Goal: Task Accomplishment & Management: Complete application form

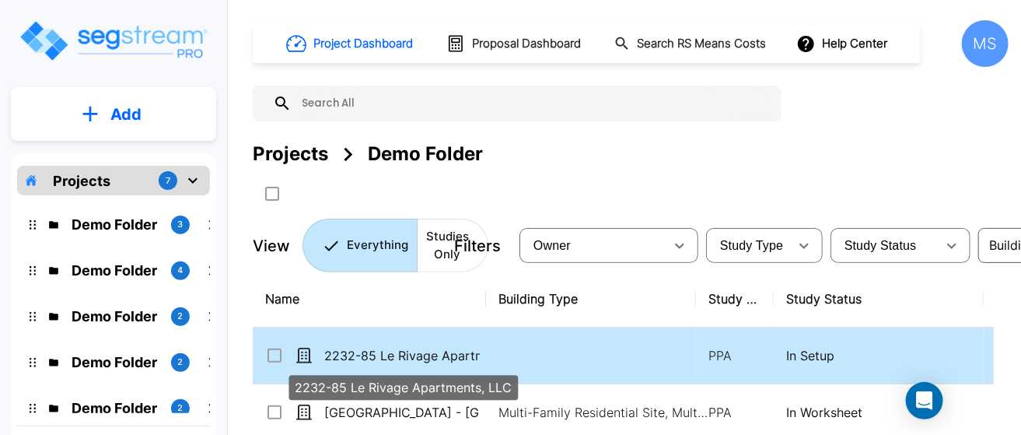
click at [421, 358] on p "2232-85 Le Rivage Apartments, LLC" at bounding box center [402, 355] width 156 height 19
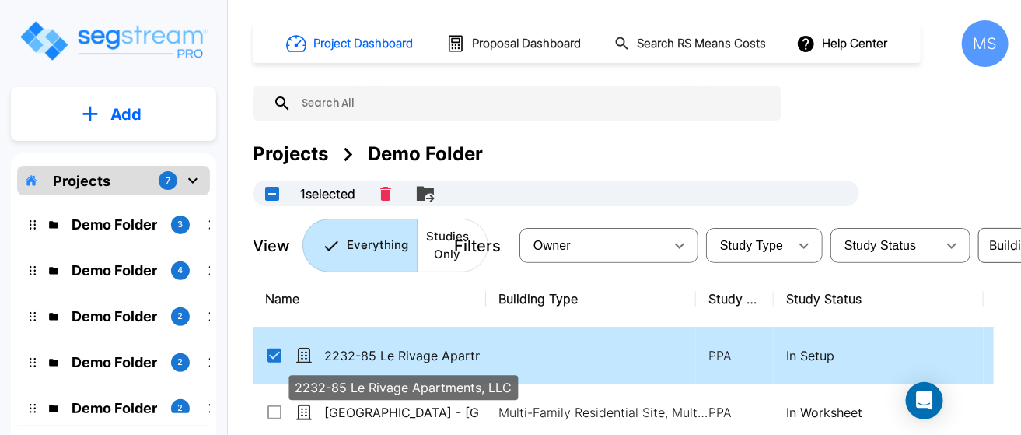
checkbox input "true"
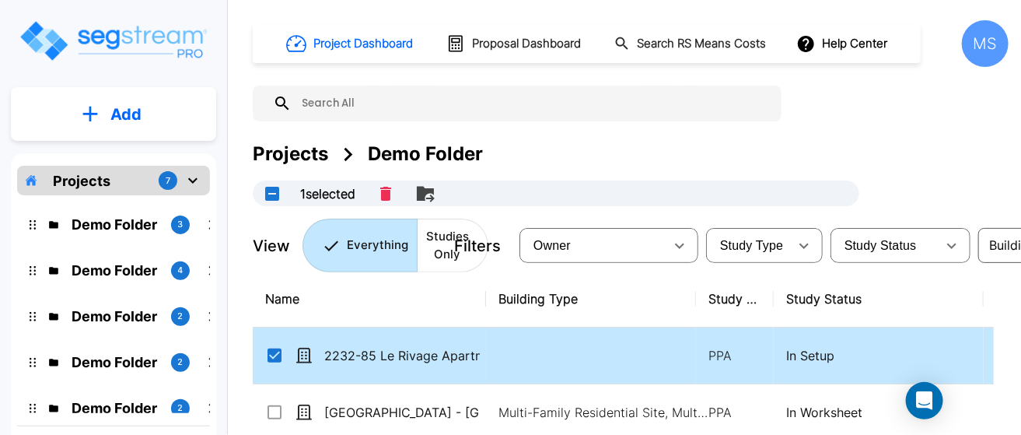
click at [166, 219] on div "Demo Folder 3" at bounding box center [125, 224] width 191 height 21
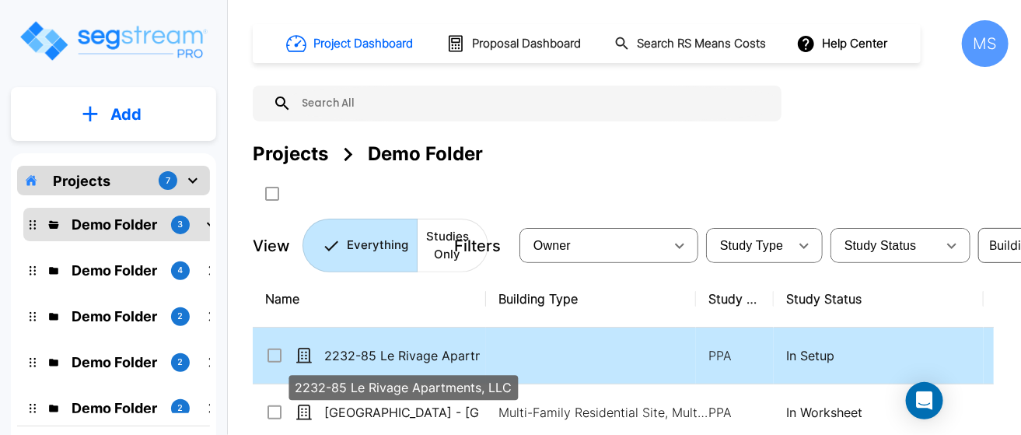
click at [420, 346] on p "2232-85 Le Rivage Apartments, LLC" at bounding box center [402, 355] width 156 height 19
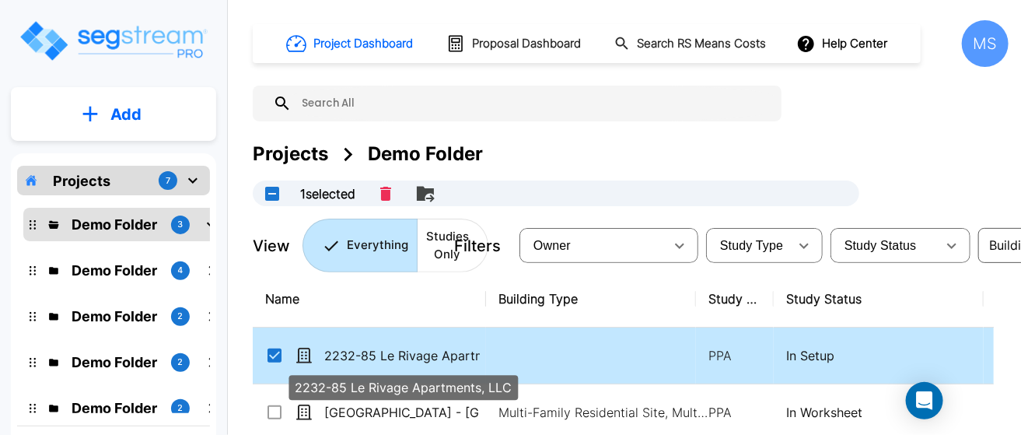
click at [419, 355] on p "2232-85 Le Rivage Apartments, LLC" at bounding box center [402, 355] width 156 height 19
checkbox input "false"
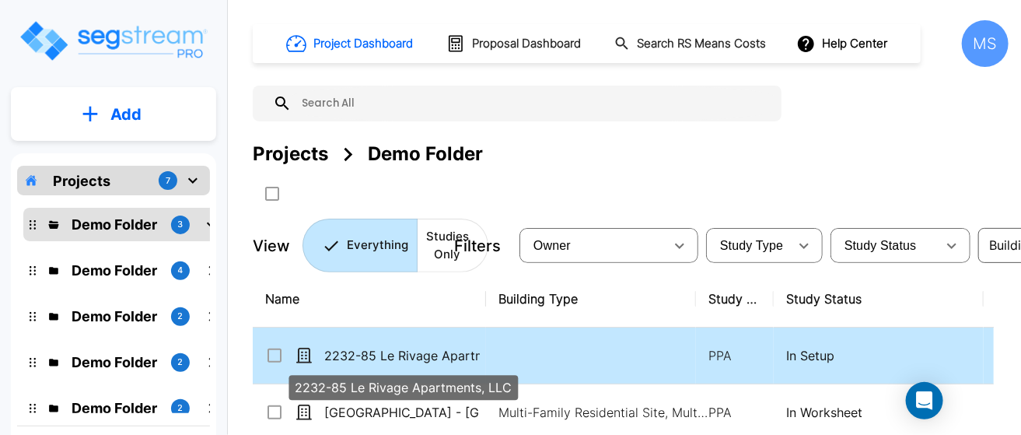
click at [419, 355] on p "2232-85 Le Rivage Apartments, LLC" at bounding box center [402, 355] width 156 height 19
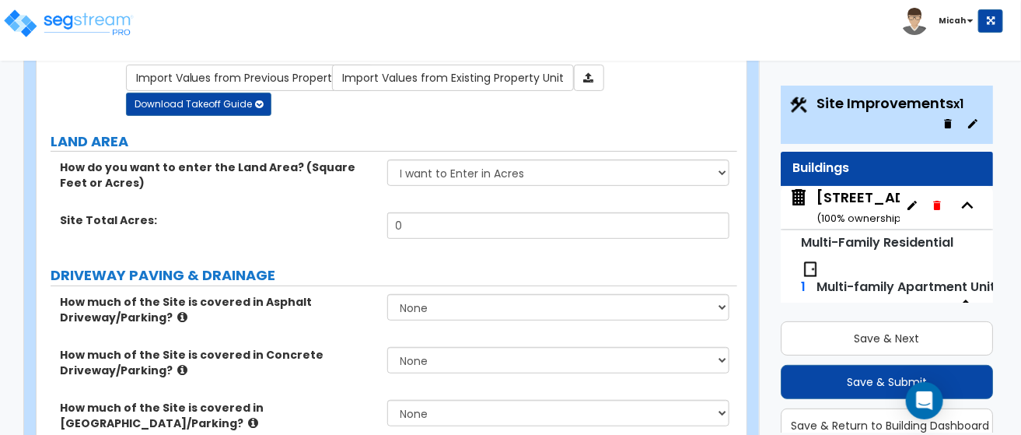
scroll to position [156, 0]
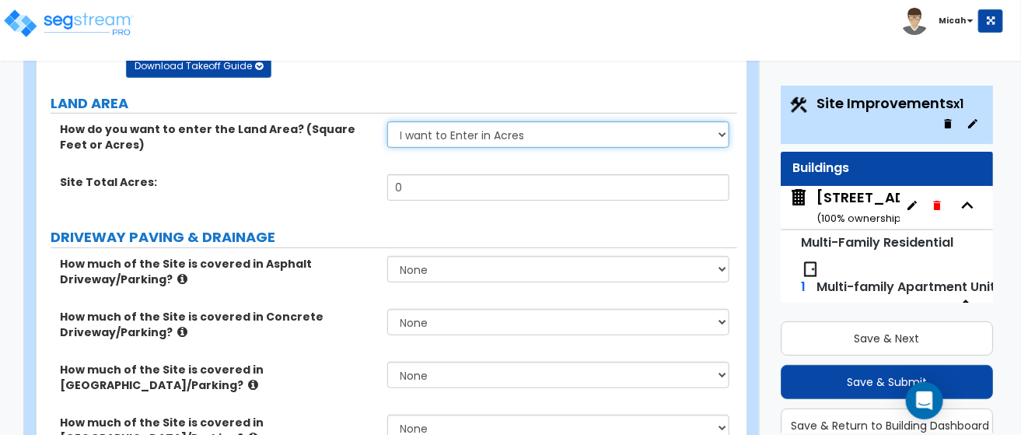
click at [729, 134] on select "I want to Enter in [GEOGRAPHIC_DATA] I want to Enter in Square Feet" at bounding box center [558, 134] width 343 height 26
select select "2"
click at [387, 121] on select "I want to Enter in [GEOGRAPHIC_DATA] I want to Enter in Square Feet" at bounding box center [558, 134] width 343 height 26
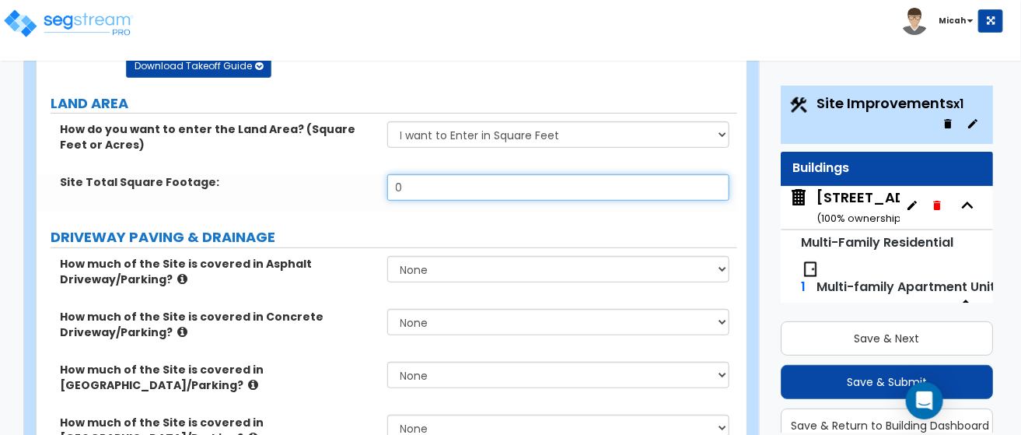
click at [408, 183] on input "0" at bounding box center [558, 187] width 343 height 26
type input "697,511"
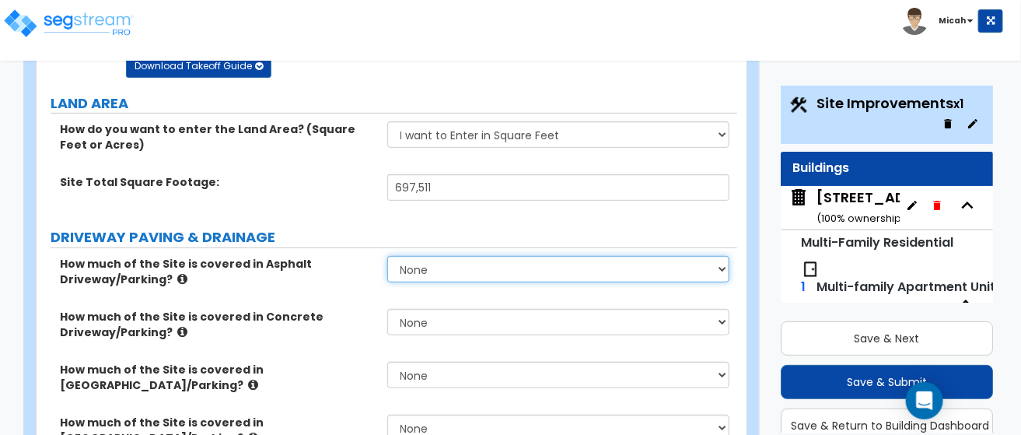
click at [424, 270] on select "None I want to Enter an Approximate Percentage I want to Enter the Square Foota…" at bounding box center [558, 269] width 343 height 26
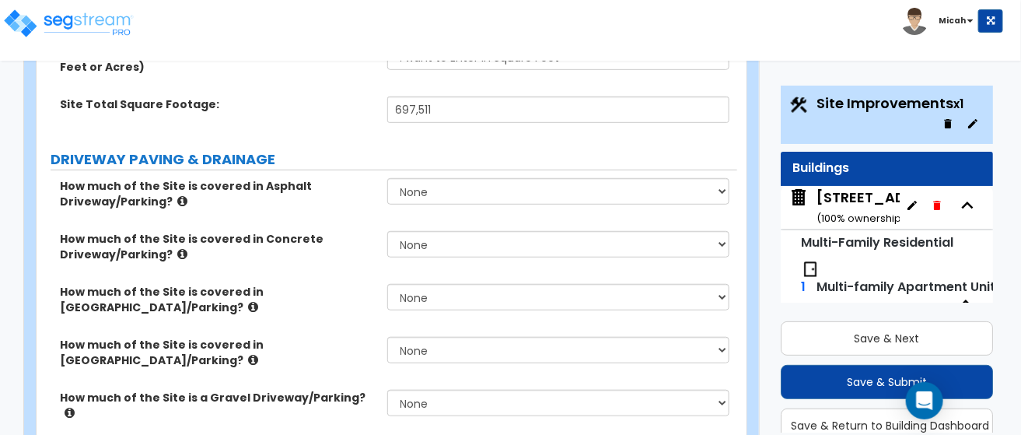
scroll to position [311, 0]
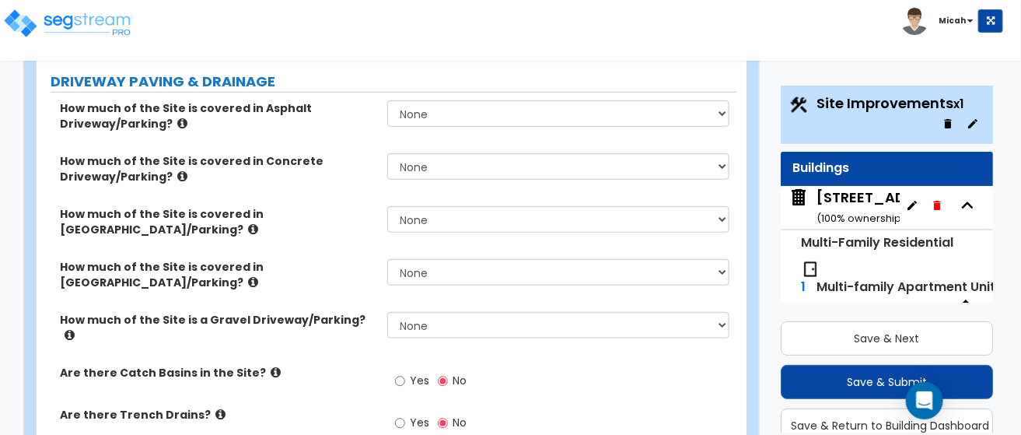
click at [733, 167] on div "None I want to Enter an Approximate Percentage I want to Enter the Square Foota…" at bounding box center [562, 166] width 351 height 26
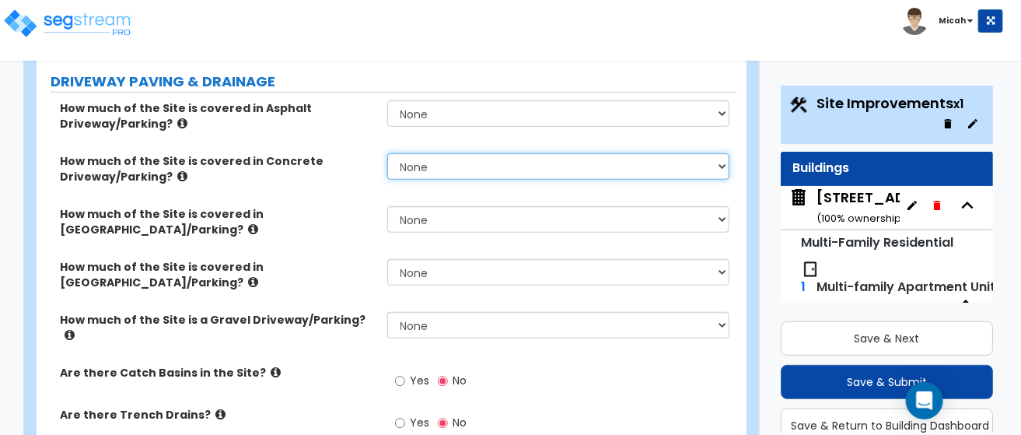
click at [729, 160] on select "None I want to Enter an Approximate Percentage I want to Enter the Square Foota…" at bounding box center [558, 166] width 343 height 26
select select "2"
click at [387, 153] on select "None I want to Enter an Approximate Percentage I want to Enter the Square Foota…" at bounding box center [558, 166] width 343 height 26
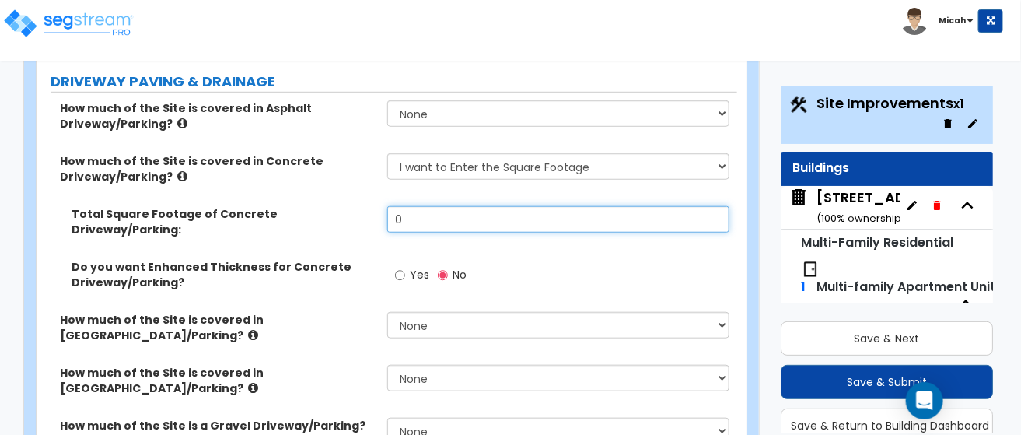
click at [410, 215] on input "0" at bounding box center [558, 219] width 343 height 26
drag, startPoint x: 410, startPoint y: 215, endPoint x: 372, endPoint y: 211, distance: 38.4
click at [372, 211] on div "Total Square Footage of Concrete Driveway/Parking: 0" at bounding box center [387, 232] width 701 height 53
type input "198,128"
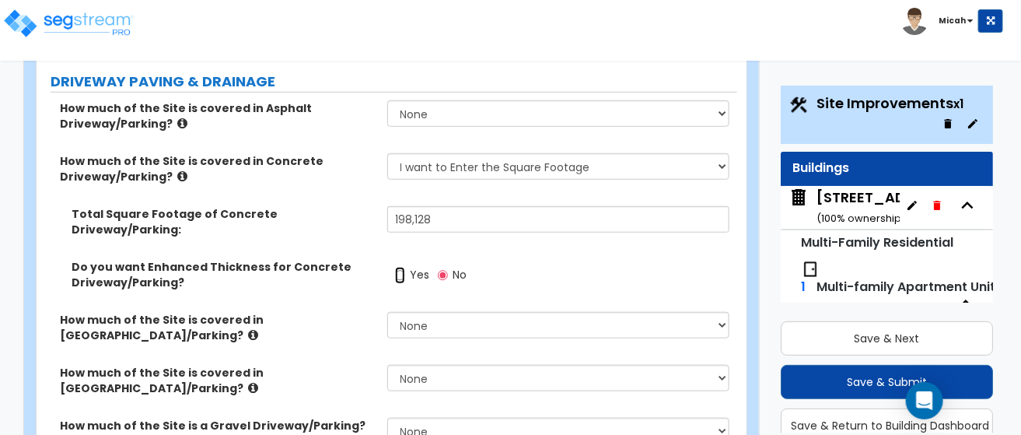
click at [399, 267] on input "Yes" at bounding box center [400, 275] width 10 height 17
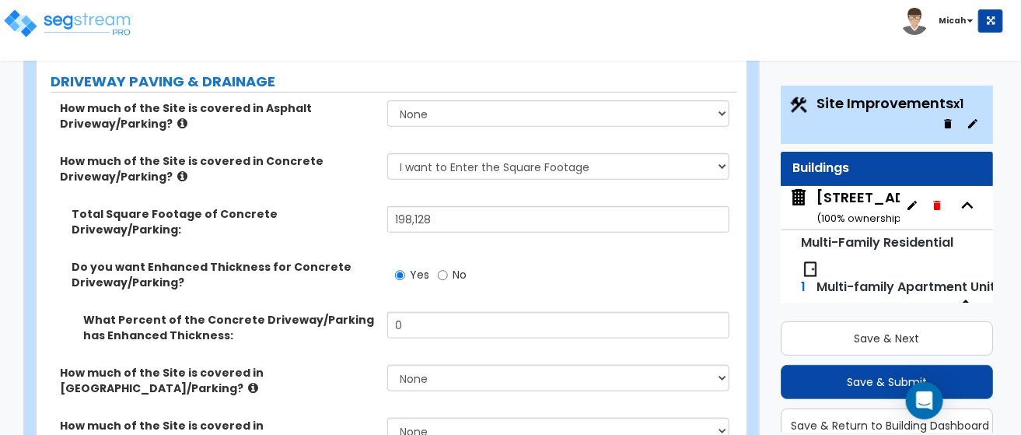
drag, startPoint x: 429, startPoint y: 259, endPoint x: 443, endPoint y: 258, distance: 14.0
click at [429, 259] on div "Yes No" at bounding box center [431, 277] width 88 height 36
click at [440, 267] on input "No" at bounding box center [443, 275] width 10 height 17
radio input "false"
radio input "true"
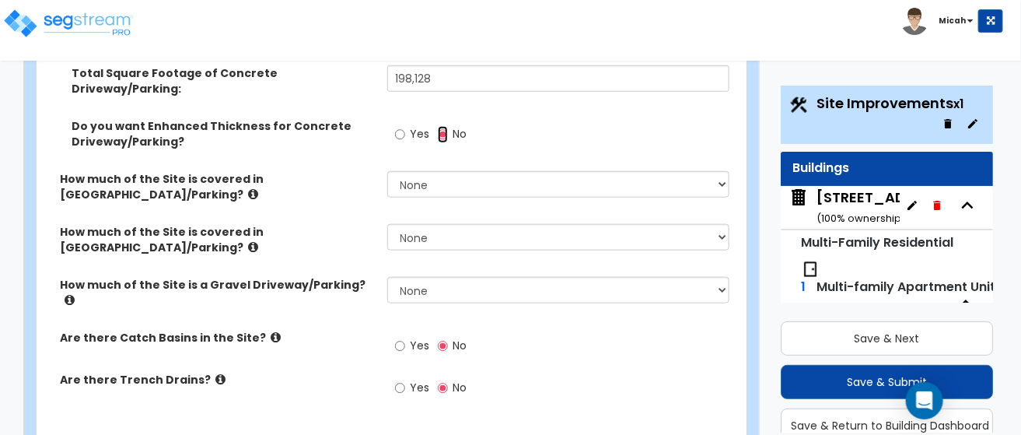
scroll to position [467, 0]
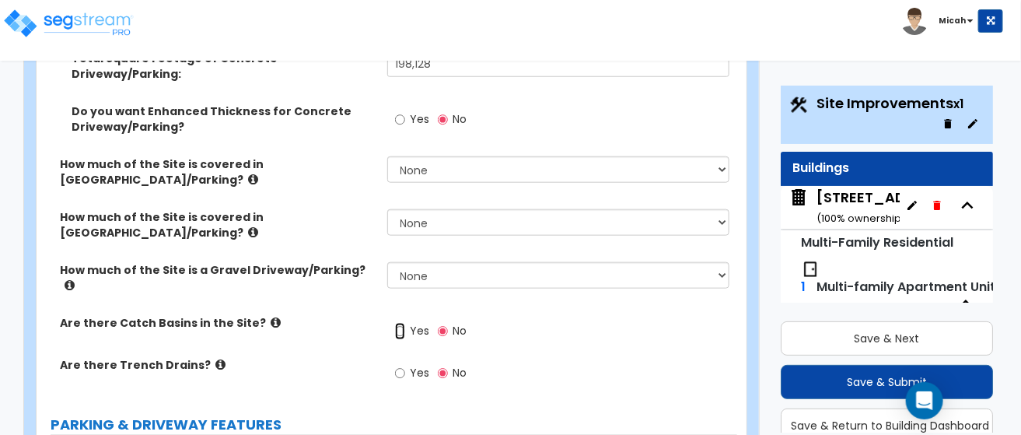
click at [398, 323] on input "Yes" at bounding box center [400, 331] width 10 height 17
radio input "true"
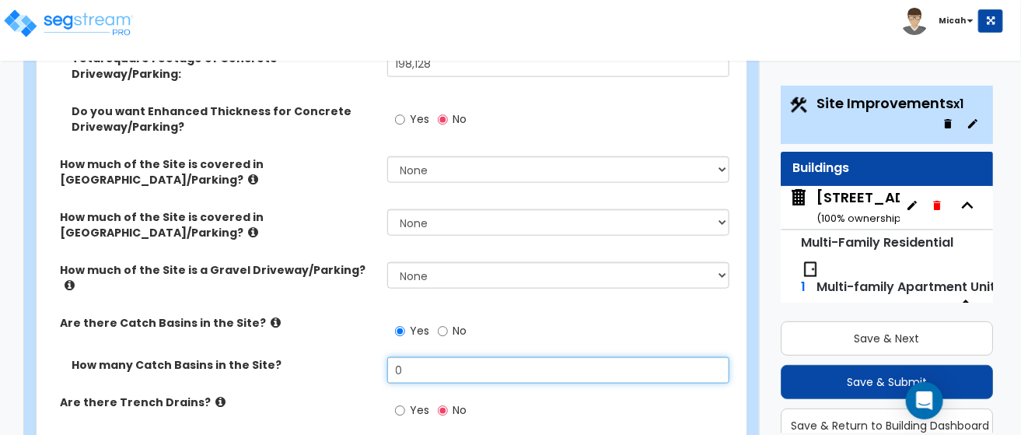
drag, startPoint x: 413, startPoint y: 334, endPoint x: 382, endPoint y: 335, distance: 31.2
click at [382, 357] on div "How many Catch Basins in the Site? 0" at bounding box center [387, 375] width 701 height 37
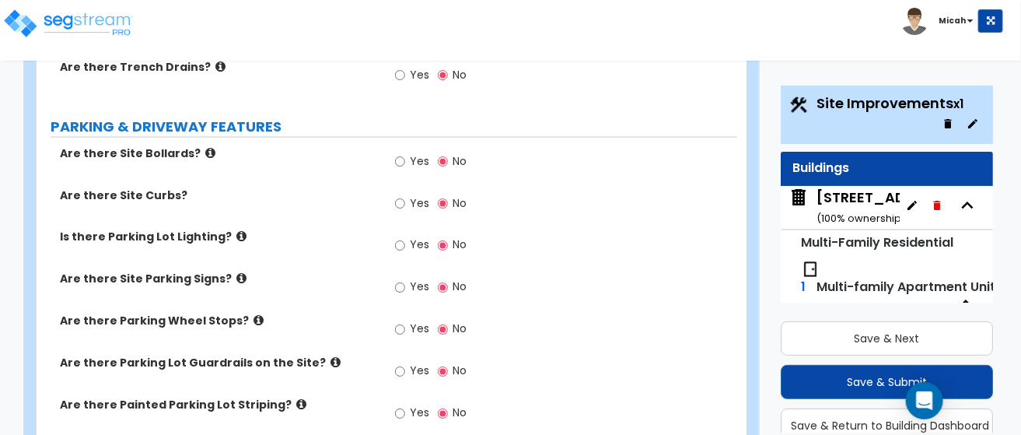
scroll to position [778, 0]
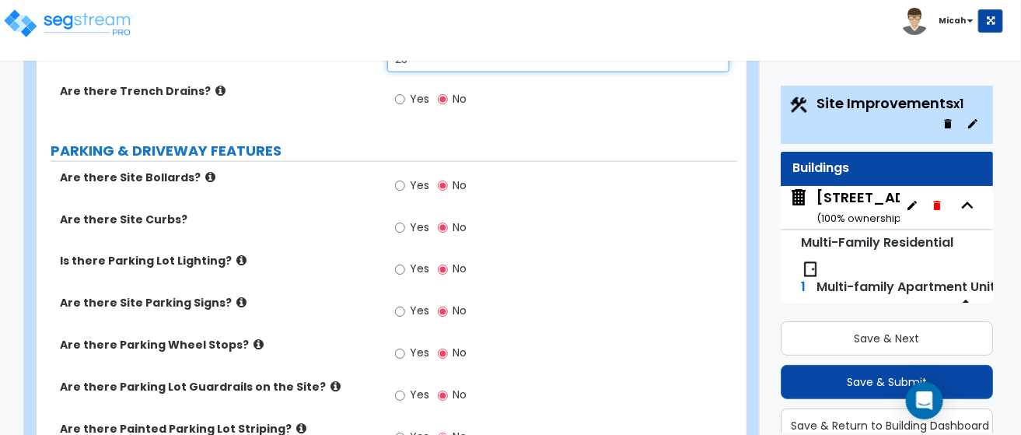
type input "23"
click at [399, 219] on input "Yes" at bounding box center [400, 227] width 10 height 17
radio input "true"
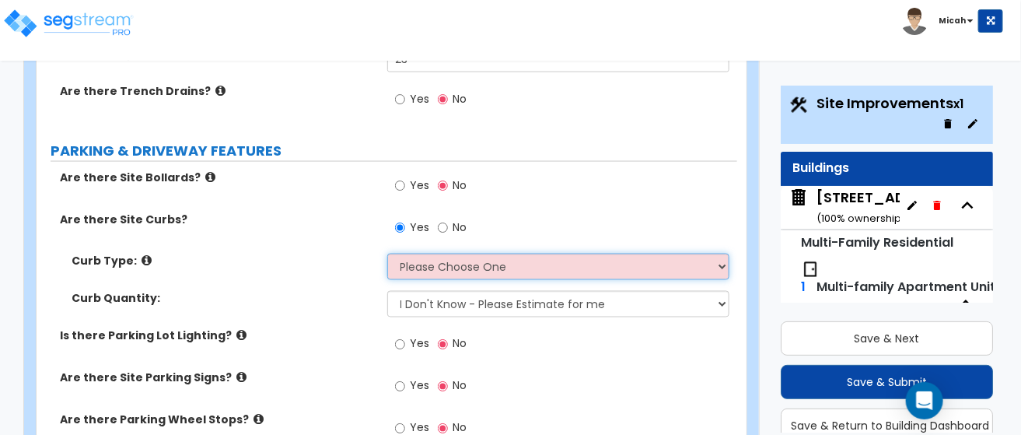
click at [724, 254] on select "Please Choose One Curb (Only) Curb & Gutter Asphalt Berm" at bounding box center [558, 267] width 343 height 26
select select "1"
click at [387, 254] on select "Please Choose One Curb (Only) Curb & Gutter Asphalt Berm" at bounding box center [558, 267] width 343 height 26
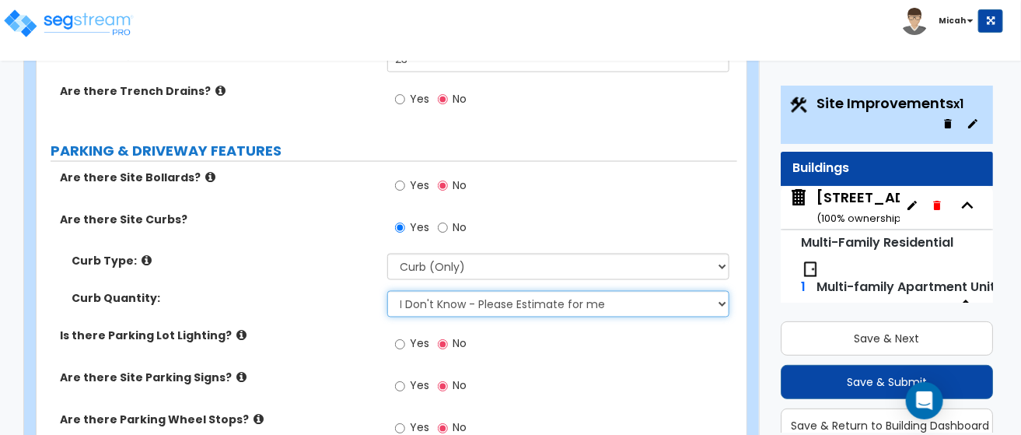
click at [458, 291] on select "I Don't Know - Please Estimate for me I want to Enter the LF" at bounding box center [558, 304] width 343 height 26
select select "1"
click at [387, 291] on select "I Don't Know - Please Estimate for me I want to Enter the LF" at bounding box center [558, 304] width 343 height 26
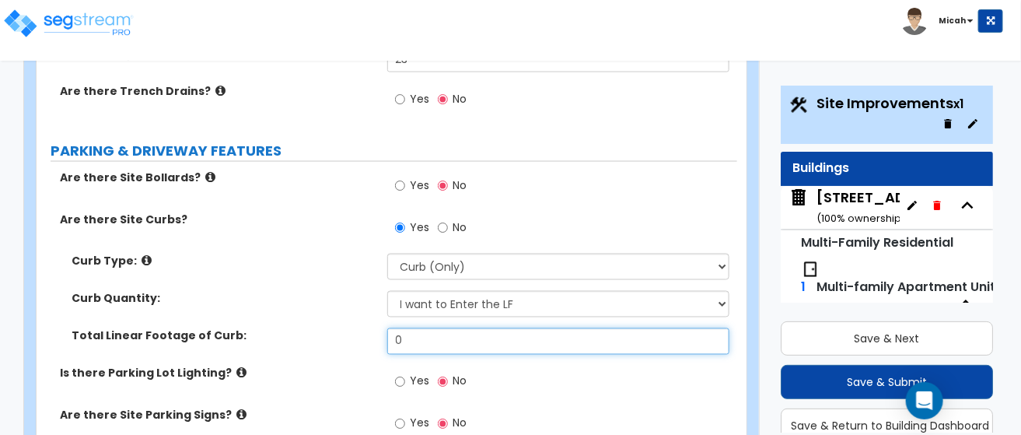
click at [427, 328] on input "0" at bounding box center [558, 341] width 343 height 26
drag, startPoint x: 426, startPoint y: 307, endPoint x: 383, endPoint y: 306, distance: 42.8
click at [383, 328] on div "Total Linear Footage of Curb: 0" at bounding box center [387, 346] width 701 height 37
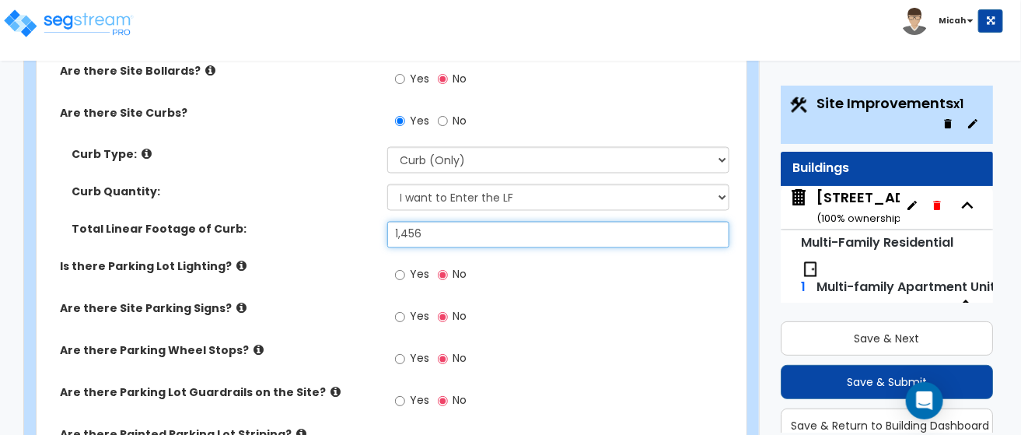
scroll to position [934, 0]
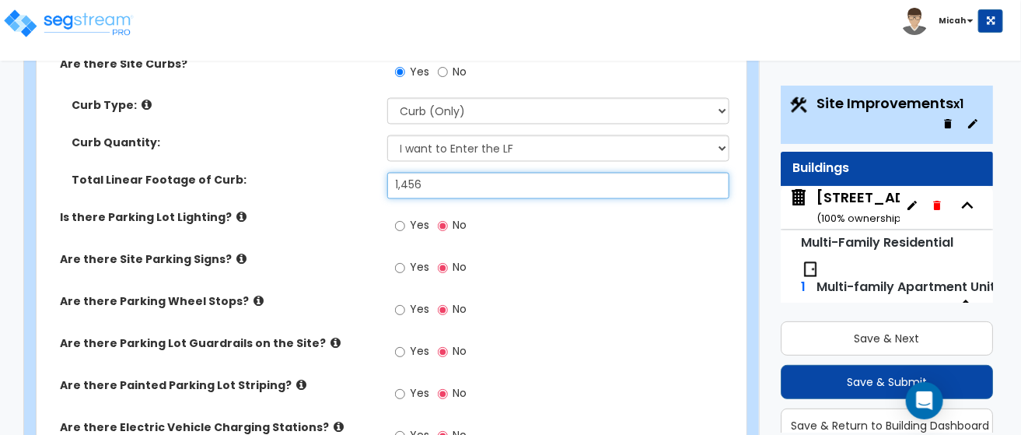
type input "1,456"
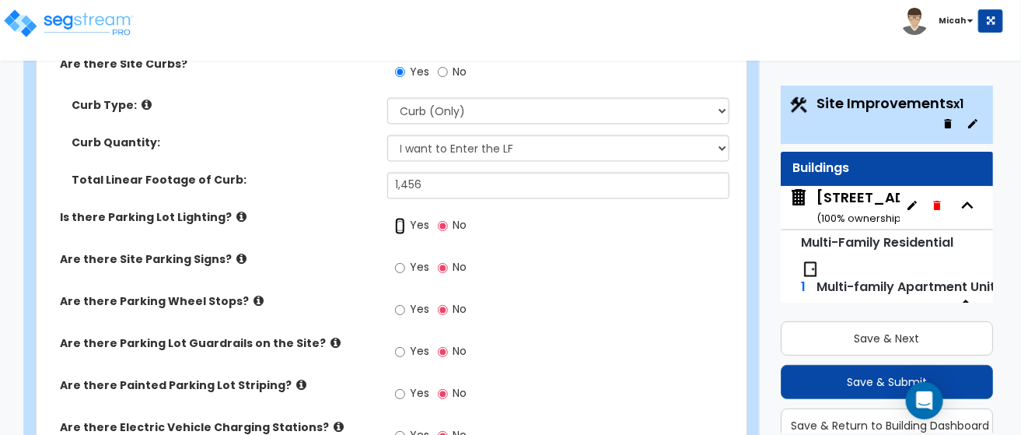
click at [402, 218] on input "Yes" at bounding box center [400, 226] width 10 height 17
radio input "true"
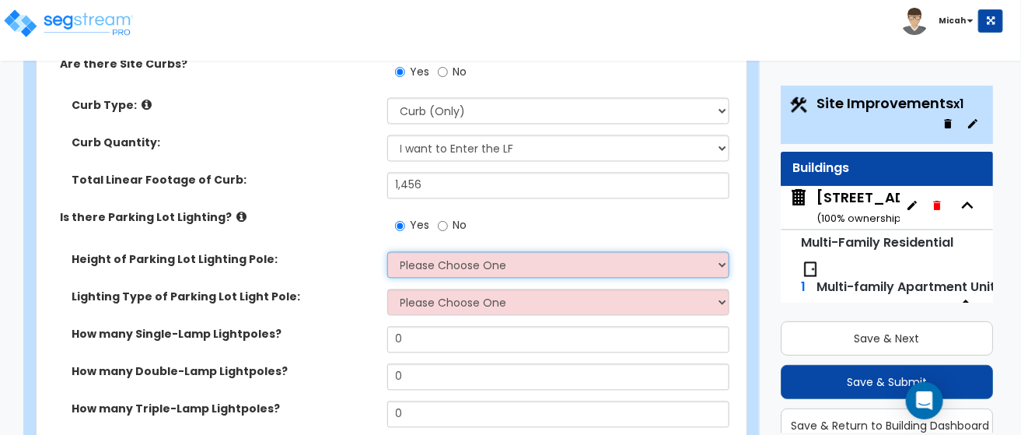
click at [724, 252] on select "Please Choose One 20' high 30' high 40' high" at bounding box center [558, 265] width 343 height 26
select select "2"
click at [387, 252] on select "Please Choose One 20' high 30' high 40' high" at bounding box center [558, 265] width 343 height 26
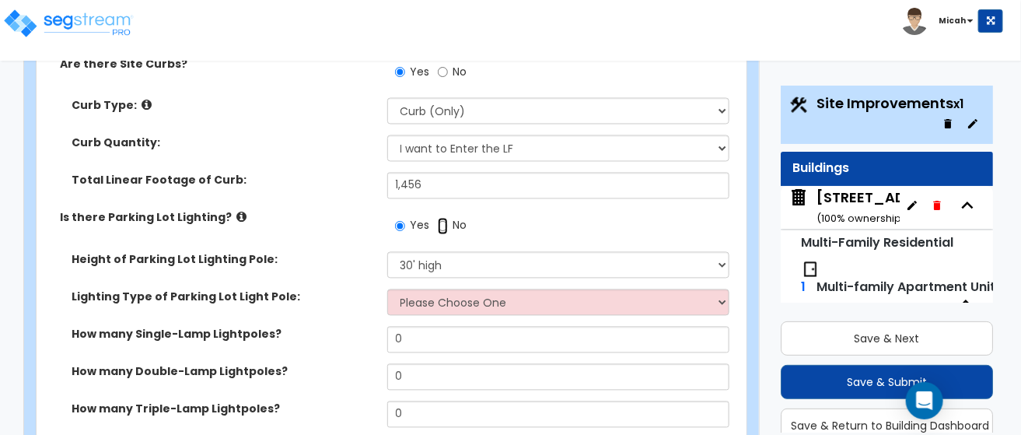
click at [441, 218] on input "No" at bounding box center [443, 226] width 10 height 17
radio input "false"
radio input "true"
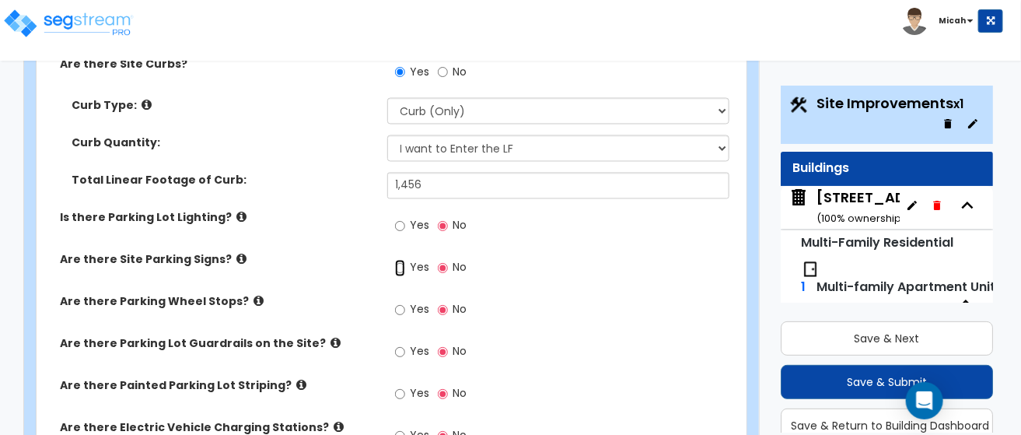
click at [398, 260] on input "Yes" at bounding box center [400, 268] width 10 height 17
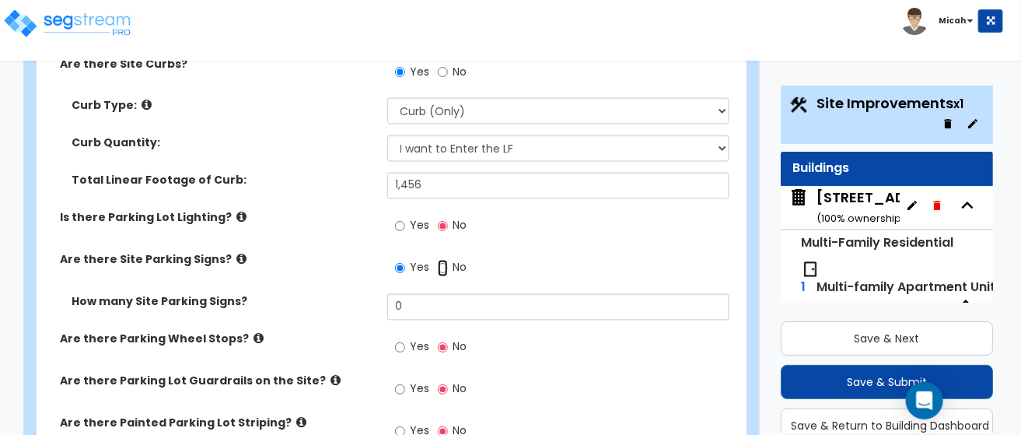
click at [443, 260] on input "No" at bounding box center [443, 268] width 10 height 17
radio input "false"
radio input "true"
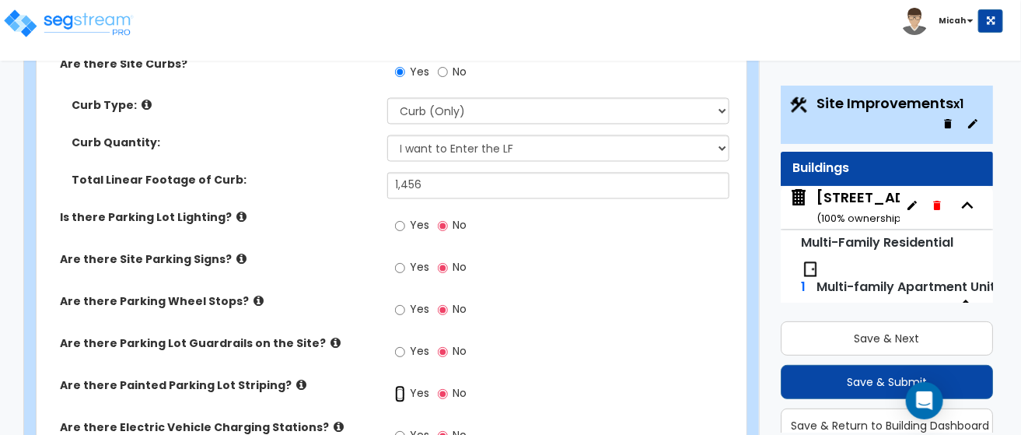
click at [401, 386] on input "Yes" at bounding box center [400, 394] width 10 height 17
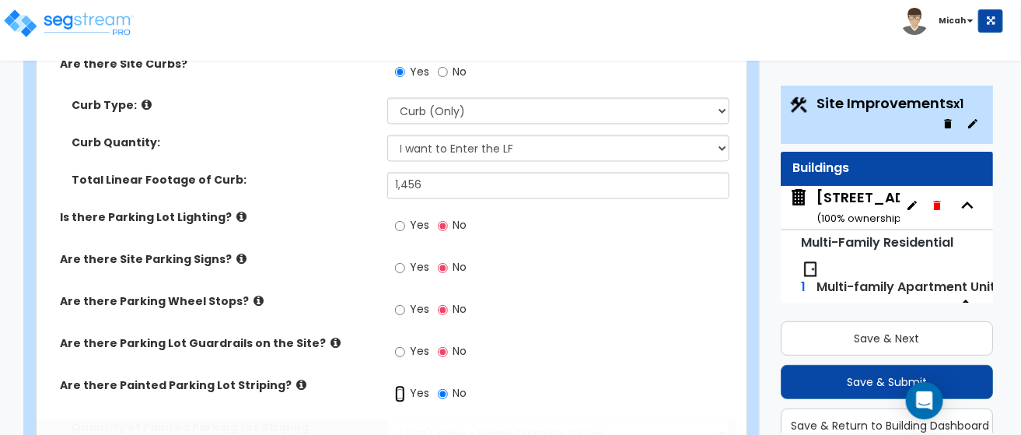
radio input "true"
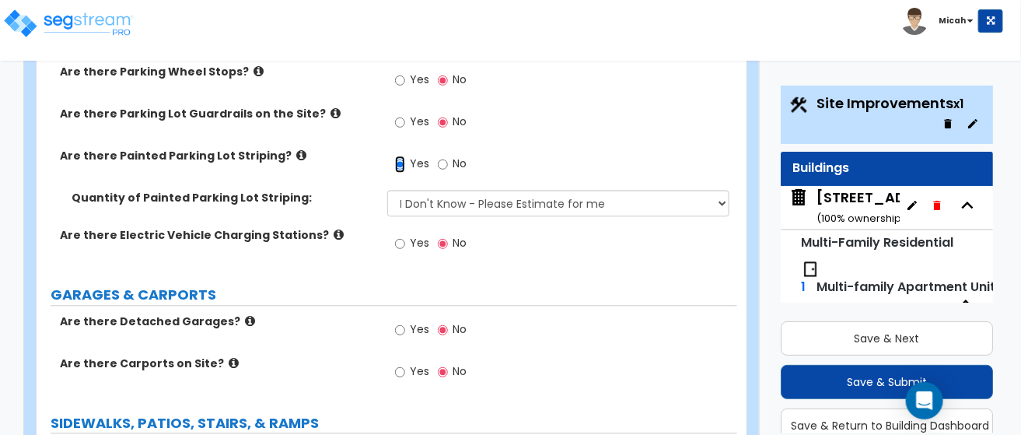
scroll to position [1167, 0]
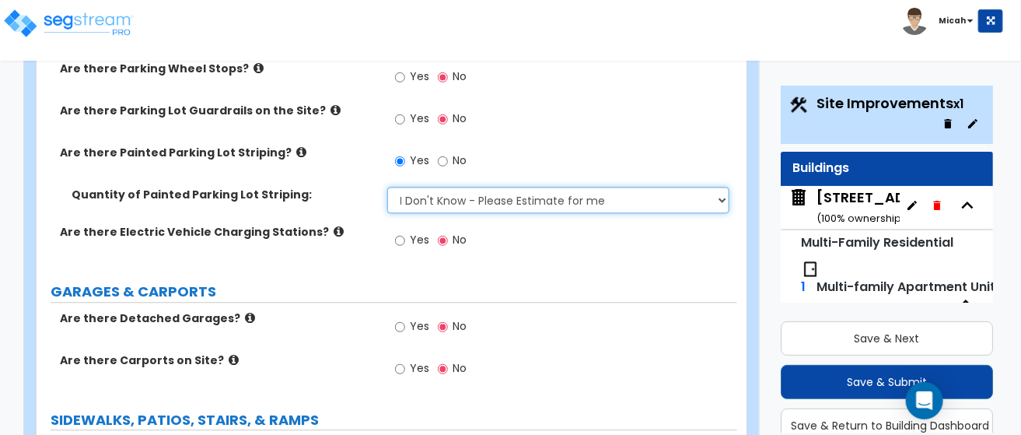
click at [730, 187] on select "I Don't Know - Please Estimate for me I Want to Enter the Number of Parking Spa…" at bounding box center [558, 200] width 343 height 26
select select "1"
click at [387, 187] on select "I Don't Know - Please Estimate for me I Want to Enter the Number of Parking Spa…" at bounding box center [558, 200] width 343 height 26
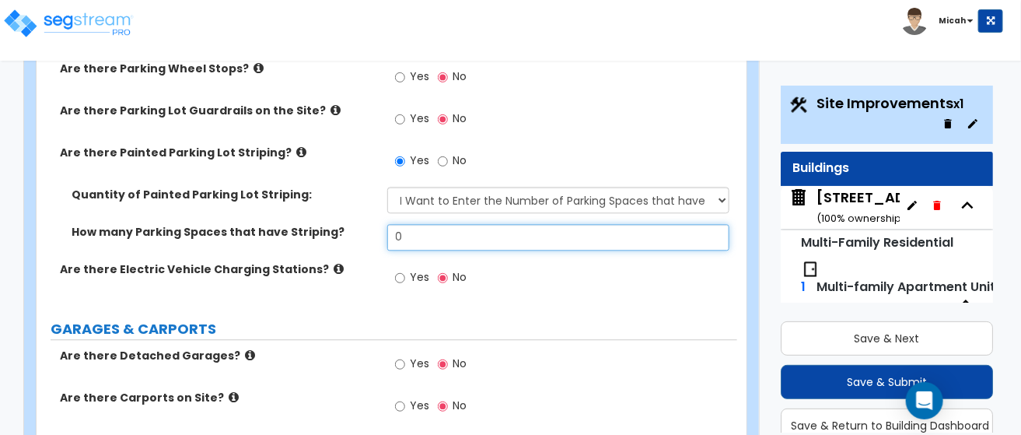
drag, startPoint x: 404, startPoint y: 201, endPoint x: 393, endPoint y: 198, distance: 11.3
click at [393, 224] on input "0" at bounding box center [558, 237] width 343 height 26
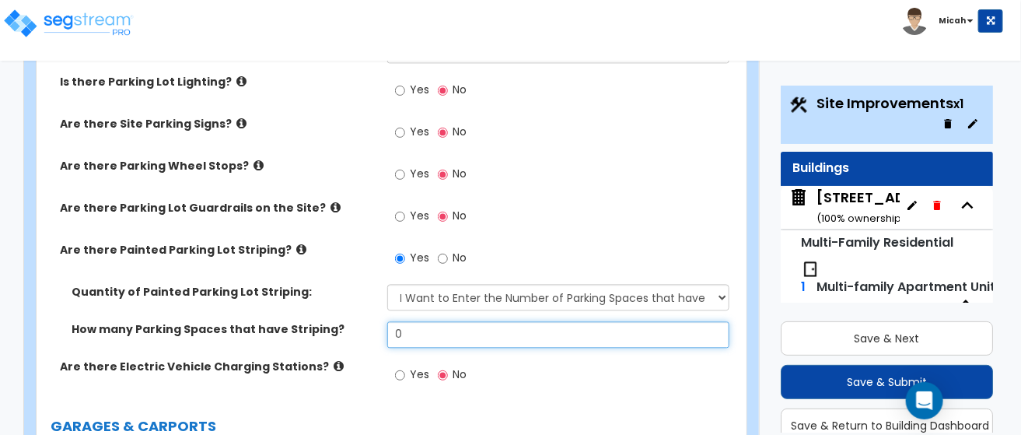
scroll to position [1128, 0]
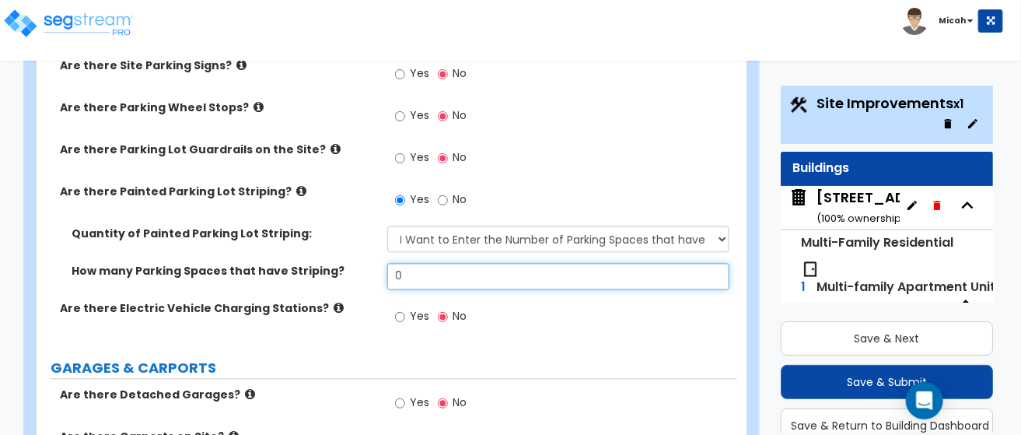
drag, startPoint x: 407, startPoint y: 243, endPoint x: 379, endPoint y: 242, distance: 28.0
click at [379, 263] on div "How many Parking Spaces that have Striping? 0" at bounding box center [387, 281] width 701 height 37
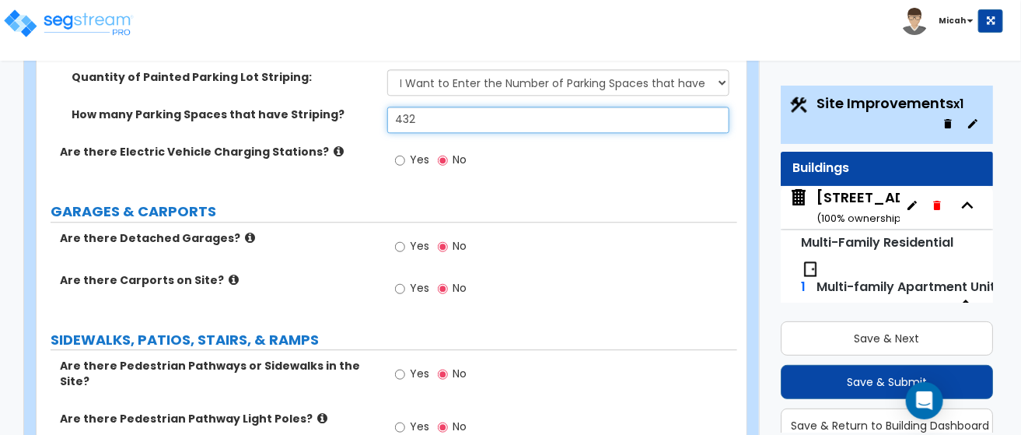
scroll to position [1362, 0]
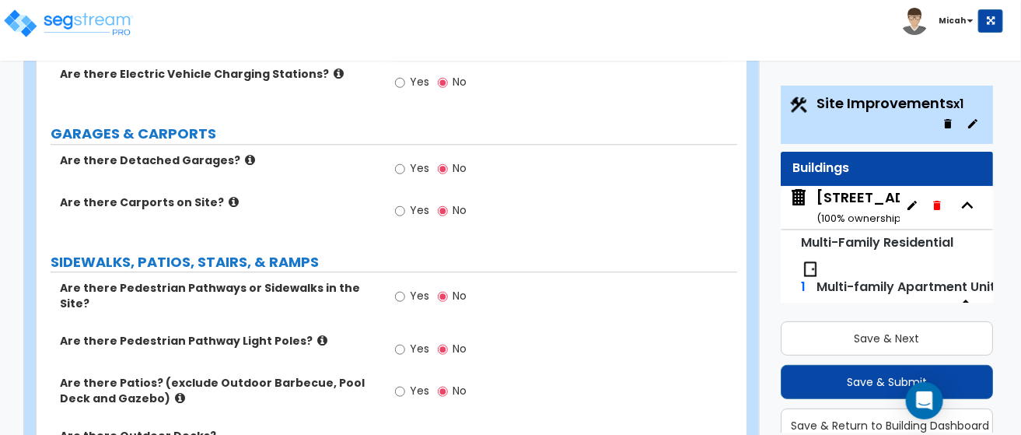
type input "432"
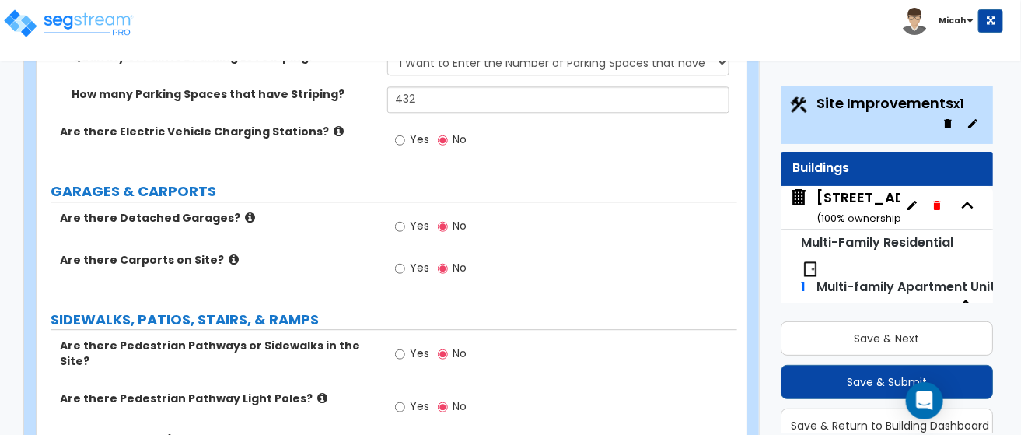
scroll to position [1284, 0]
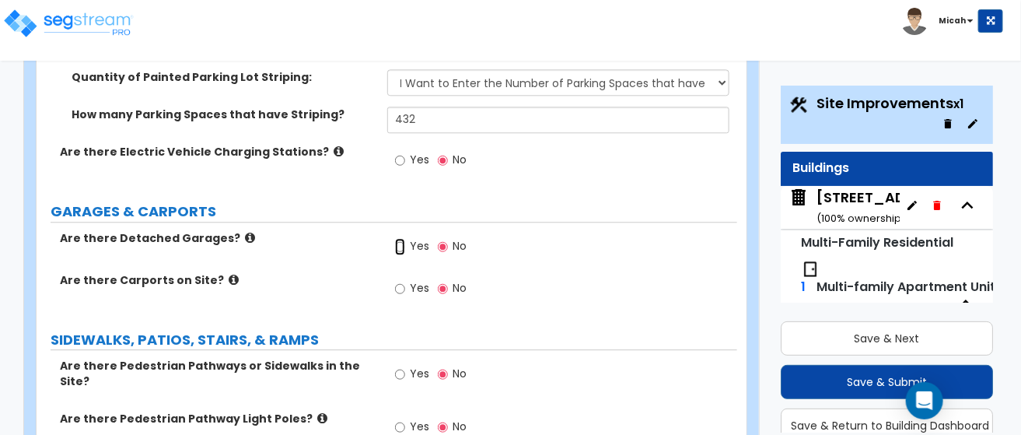
click at [400, 238] on input "Yes" at bounding box center [400, 246] width 10 height 17
radio input "true"
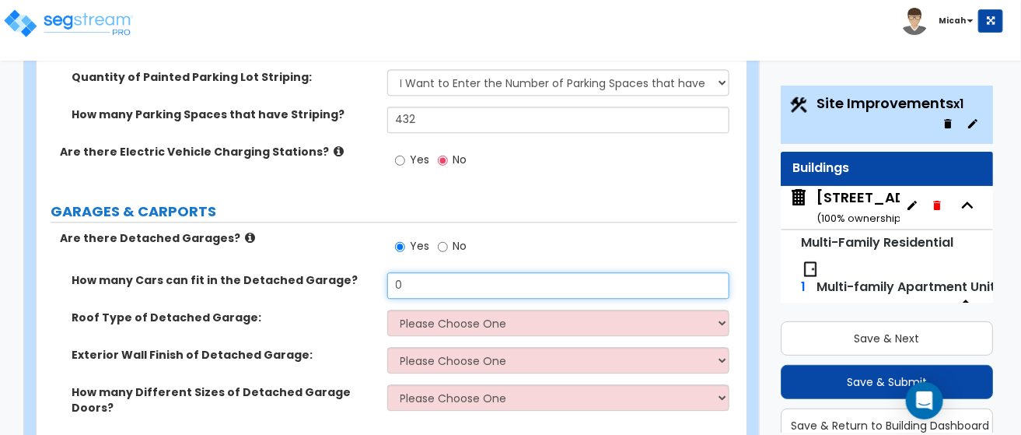
drag, startPoint x: 419, startPoint y: 250, endPoint x: 346, endPoint y: 248, distance: 72.4
click at [346, 272] on div "How many Cars can fit in the Detached Garage? 0" at bounding box center [387, 290] width 701 height 37
type input "12"
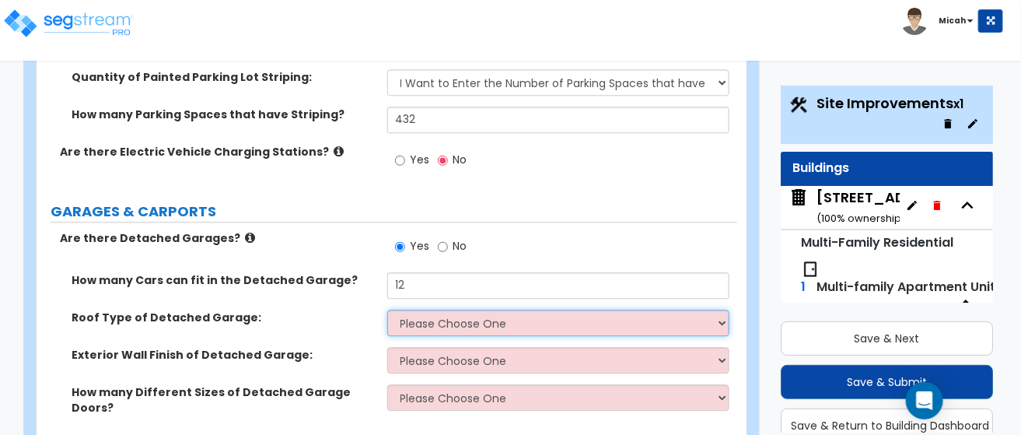
click at [727, 310] on select "Please Choose One Gabled Roof Flat Roof" at bounding box center [558, 323] width 343 height 26
select select "1"
click at [387, 310] on select "Please Choose One Gabled Roof Flat Roof" at bounding box center [558, 323] width 343 height 26
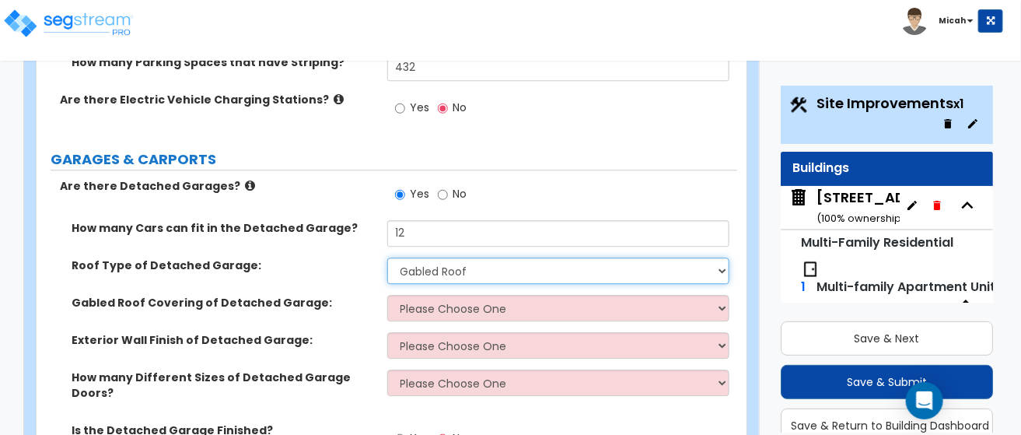
scroll to position [1362, 0]
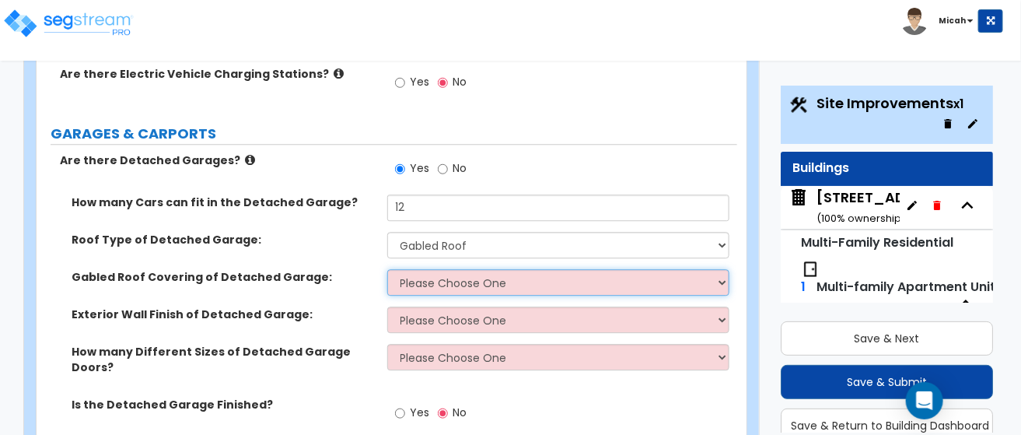
click at [724, 269] on select "Please Choose One Asphalt Shingle Clay Tile Wood Shingle Metal Shingle Standing…" at bounding box center [558, 282] width 343 height 26
select select "1"
click at [387, 269] on select "Please Choose One Asphalt Shingle Clay Tile Wood Shingle Metal Shingle Standing…" at bounding box center [558, 282] width 343 height 26
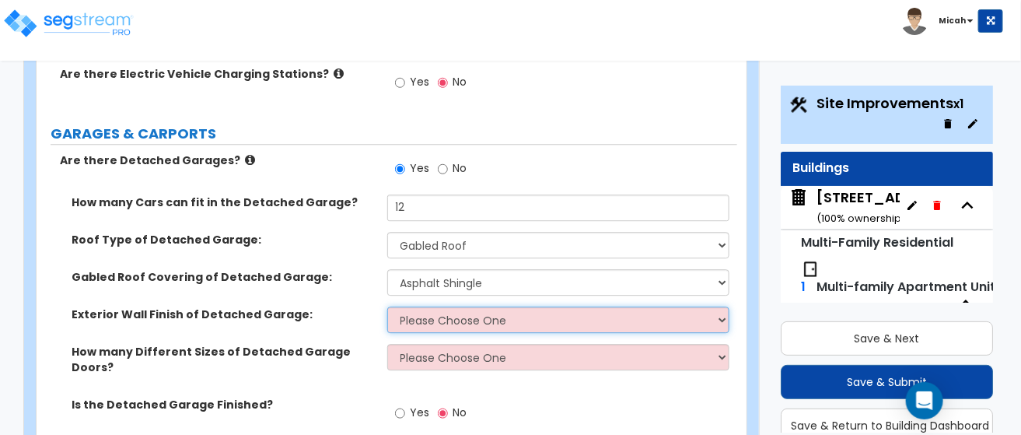
click at [496, 307] on select "Please Choose One Brick Veneer Stone Veneer Wood Siding Vinyl Siding Standing S…" at bounding box center [558, 320] width 343 height 26
click at [725, 307] on select "Please Choose One Brick Veneer Stone Veneer Wood Siding Vinyl Siding Standing S…" at bounding box center [558, 320] width 343 height 26
select select "7"
click at [387, 307] on select "Please Choose One Brick Veneer Stone Veneer Wood Siding Vinyl Siding Standing S…" at bounding box center [558, 320] width 343 height 26
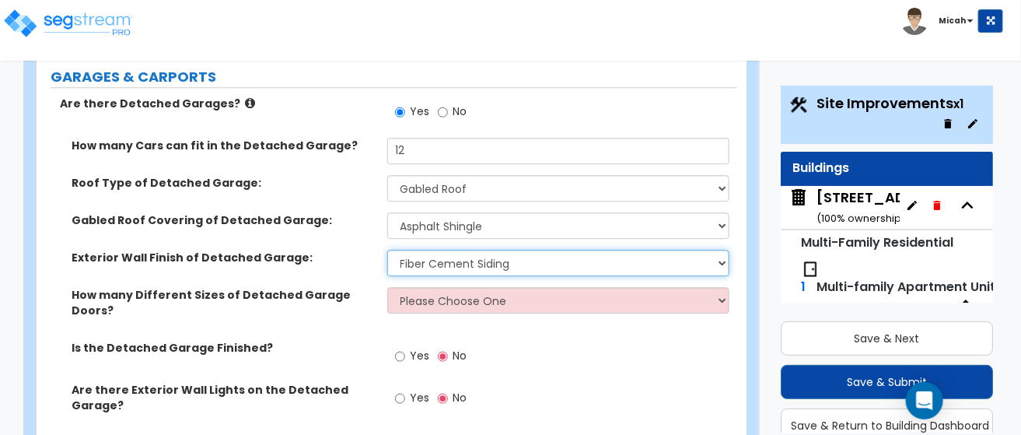
scroll to position [1518, 0]
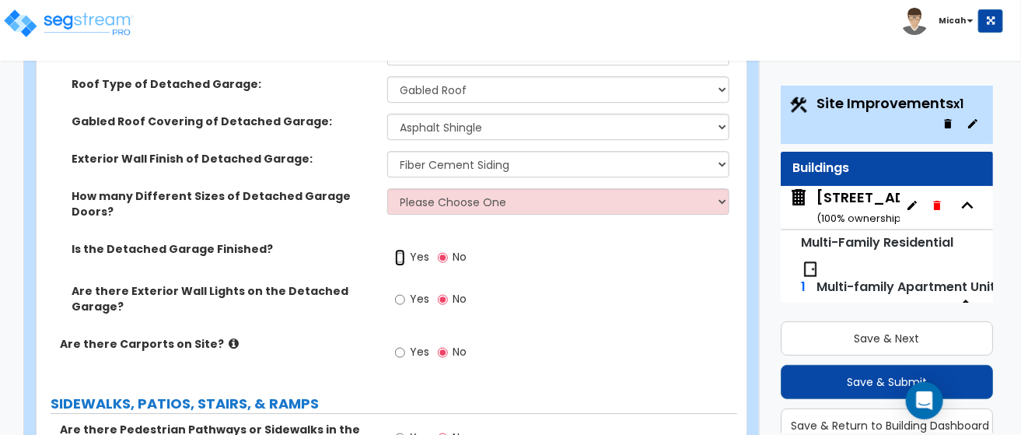
click at [398, 249] on input "Yes" at bounding box center [400, 257] width 10 height 17
radio input "true"
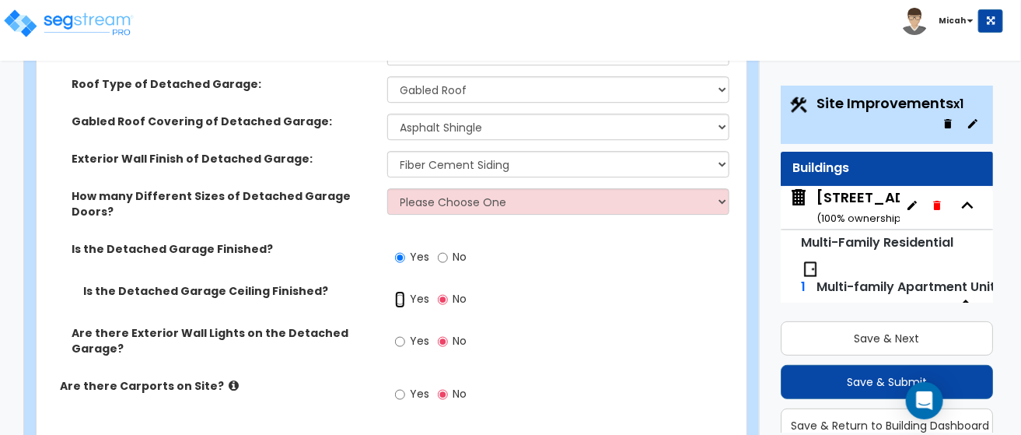
click at [399, 291] on input "Yes" at bounding box center [400, 299] width 10 height 17
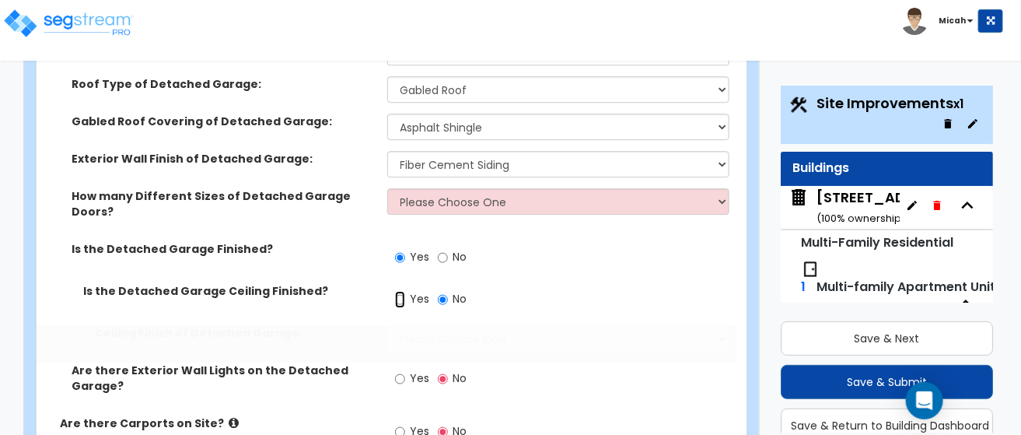
radio input "true"
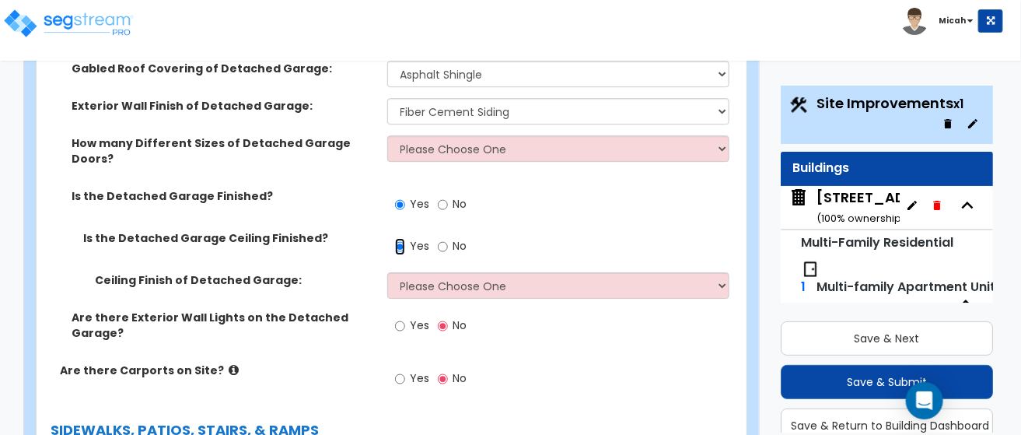
scroll to position [1596, 0]
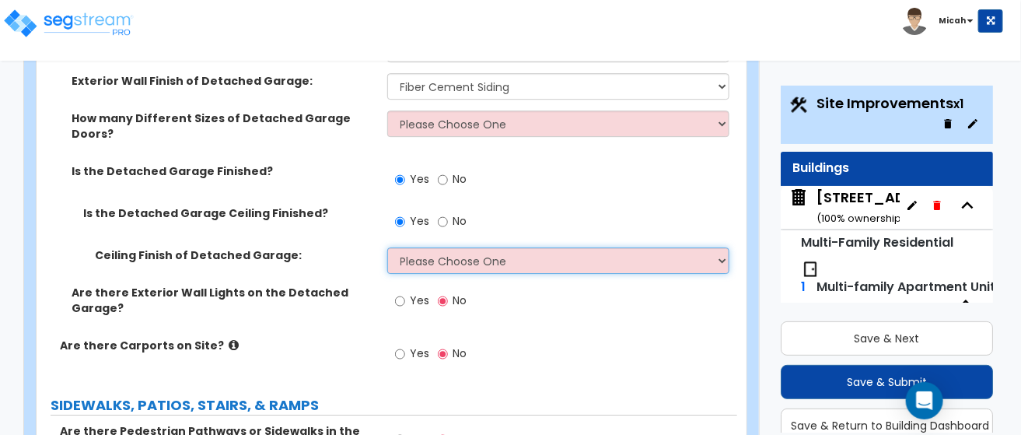
click at [723, 247] on select "Please Choose One Drop Ceiling Drywall Ceiling Open Ceiling" at bounding box center [558, 260] width 343 height 26
select select "2"
click at [387, 247] on select "Please Choose One Drop Ceiling Drywall Ceiling Open Ceiling" at bounding box center [558, 260] width 343 height 26
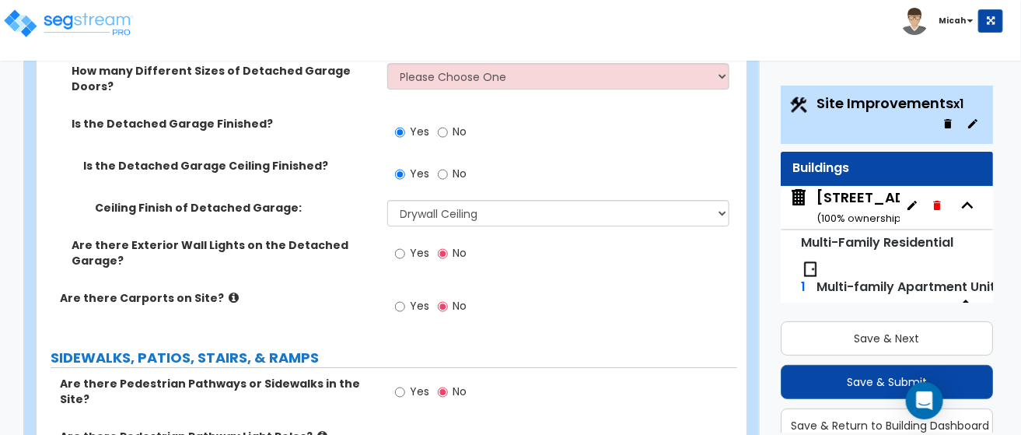
scroll to position [1673, 0]
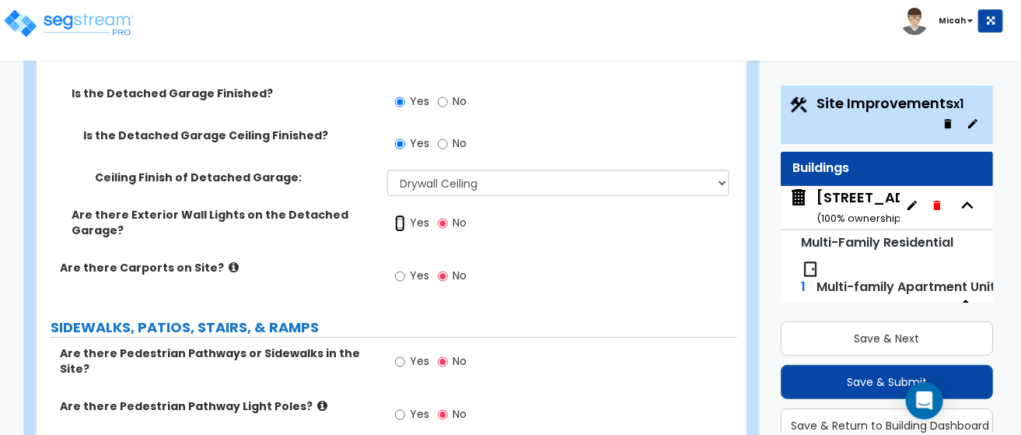
click at [401, 215] on input "Yes" at bounding box center [400, 223] width 10 height 17
radio input "true"
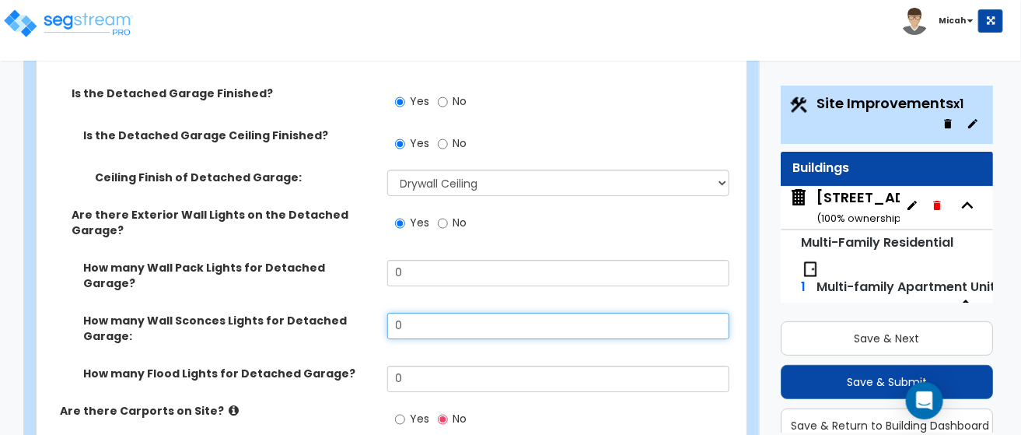
drag, startPoint x: 398, startPoint y: 248, endPoint x: 381, endPoint y: 247, distance: 17.2
click at [382, 313] on div "How many Wall Sconces Lights for Detached Garage: 0" at bounding box center [387, 339] width 701 height 53
type input "8"
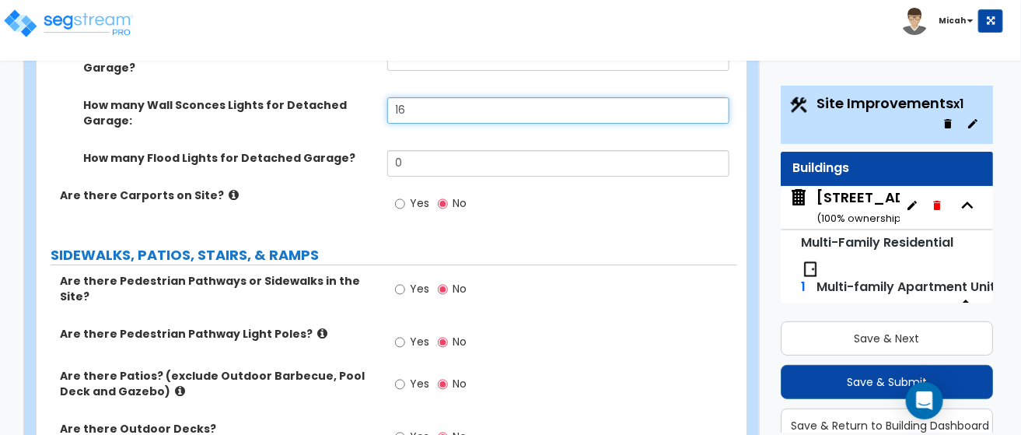
scroll to position [1907, 0]
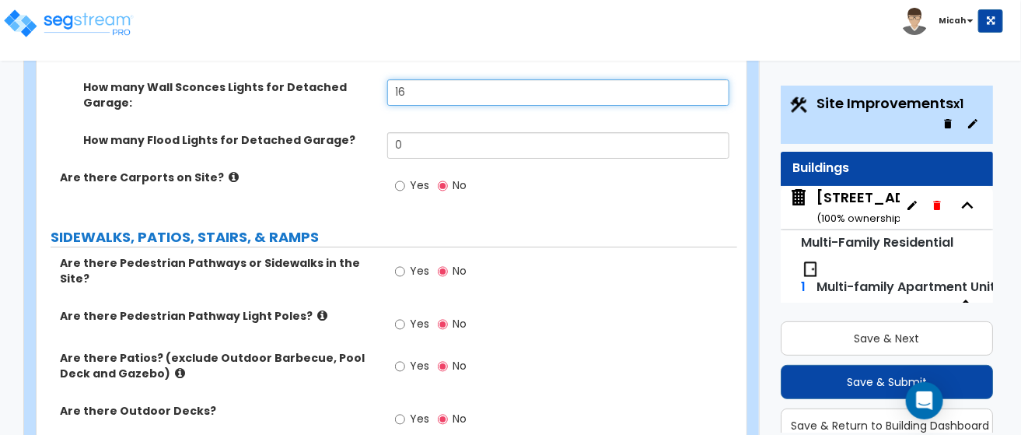
type input "16"
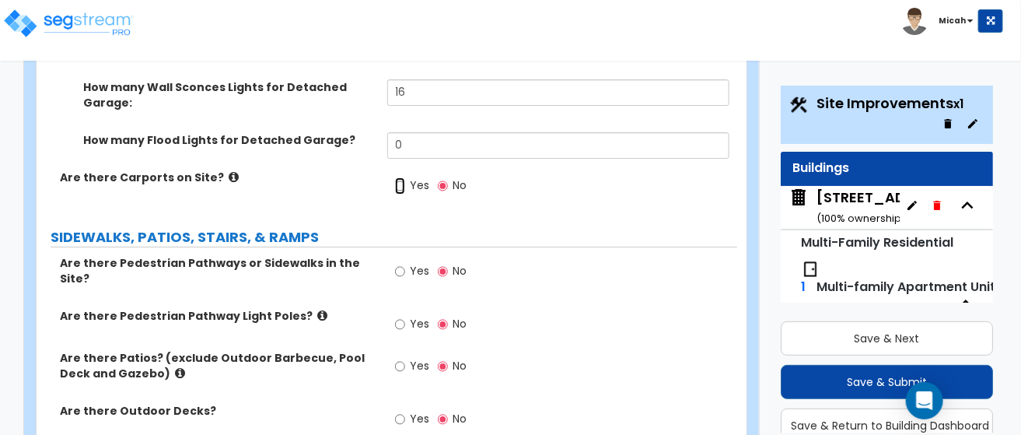
click at [401, 177] on input "Yes" at bounding box center [400, 185] width 10 height 17
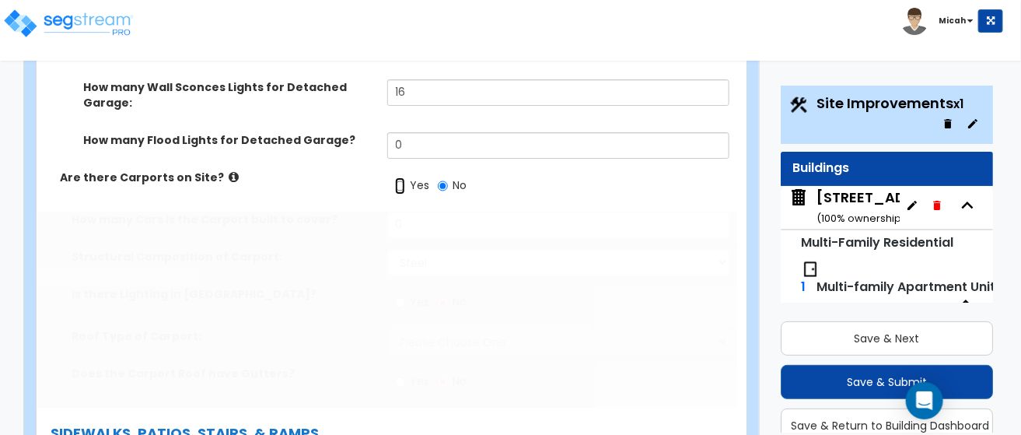
radio input "true"
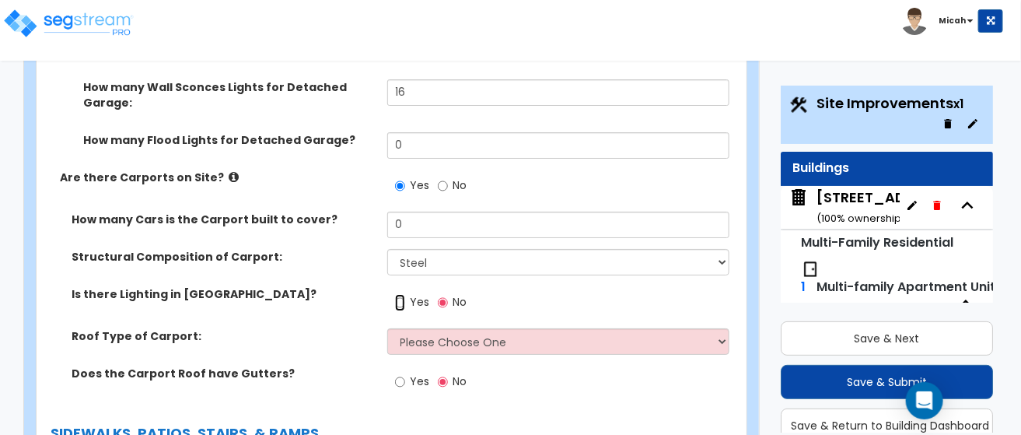
click at [403, 294] on input "Yes" at bounding box center [400, 302] width 10 height 17
click at [398, 294] on input "Yes" at bounding box center [400, 302] width 10 height 17
click at [444, 294] on input "No" at bounding box center [443, 302] width 10 height 17
radio input "false"
radio input "true"
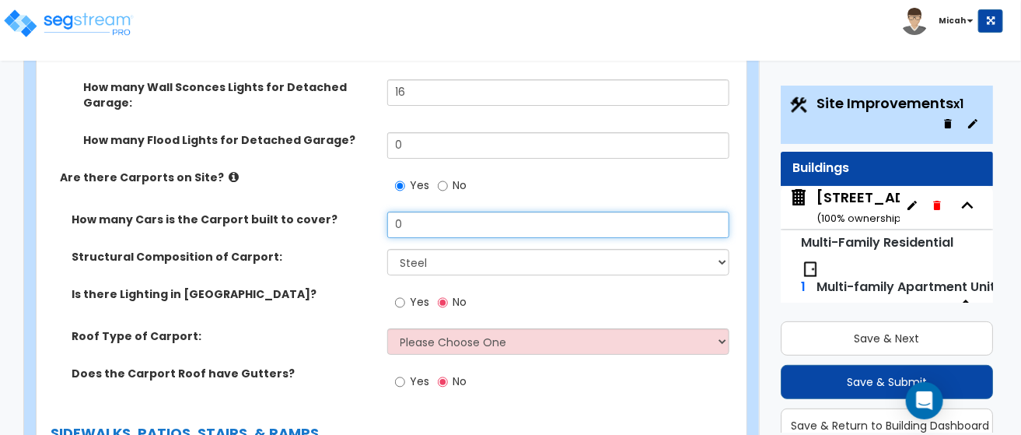
drag, startPoint x: 415, startPoint y: 145, endPoint x: 357, endPoint y: 142, distance: 57.7
click at [357, 212] on div "How many Cars is the Carport built to cover? 0" at bounding box center [387, 230] width 701 height 37
type input "200"
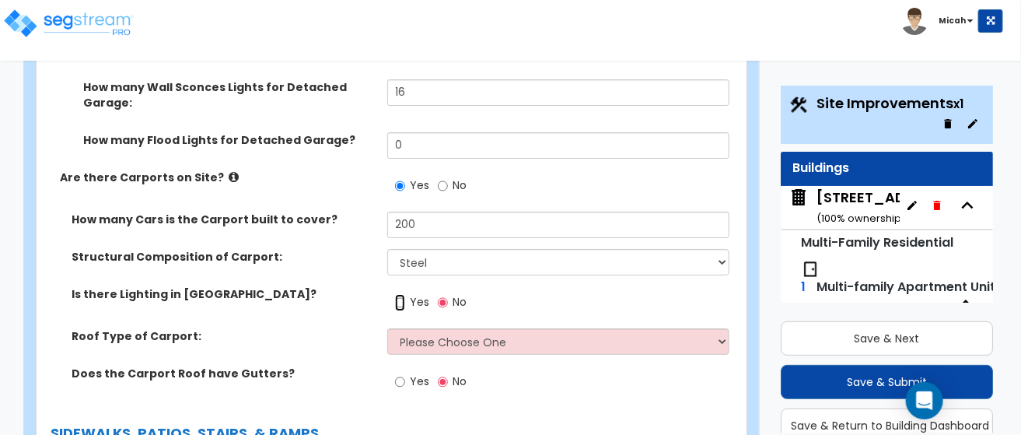
click at [401, 294] on input "Yes" at bounding box center [400, 302] width 10 height 17
radio input "true"
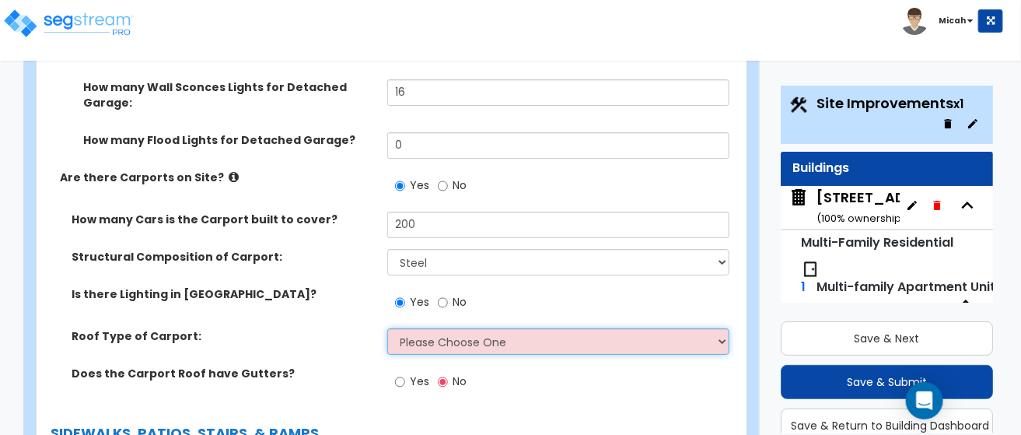
click at [724, 328] on select "Please Choose One Gabled Roof Flat Roof" at bounding box center [558, 341] width 343 height 26
select select "2"
click at [387, 328] on select "Please Choose One Gabled Roof Flat Roof" at bounding box center [558, 341] width 343 height 26
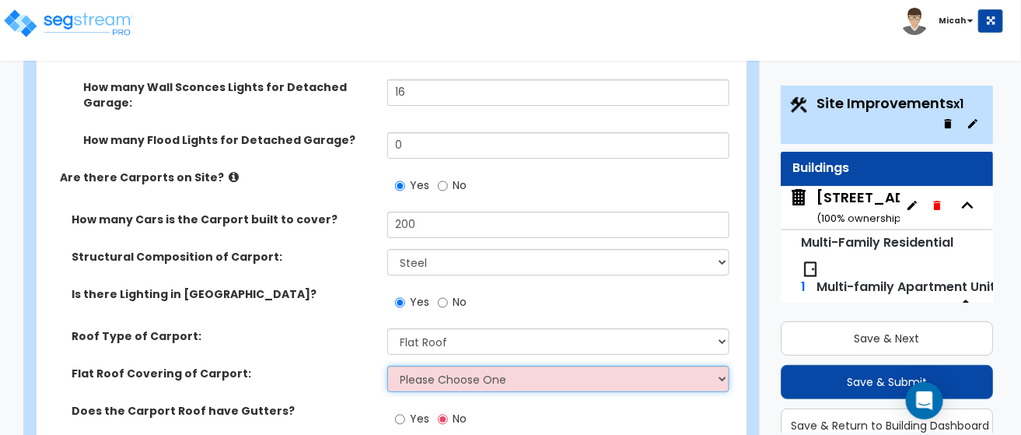
click at [724, 366] on select "Please Choose One Rolled Asphalt Plastic Membrane Asphalt Flood Coat Standing S…" at bounding box center [558, 379] width 343 height 26
select select "4"
click at [387, 366] on select "Please Choose One Rolled Asphalt Plastic Membrane Asphalt Flood Coat Standing S…" at bounding box center [558, 379] width 343 height 26
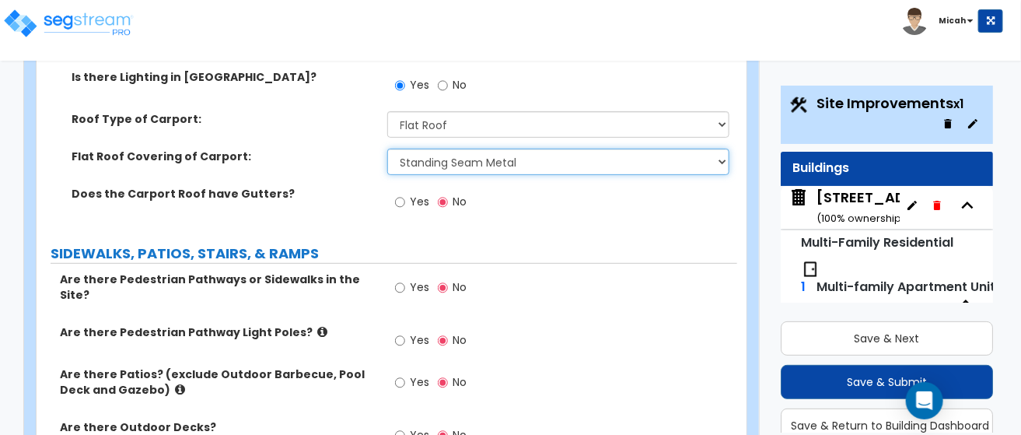
scroll to position [2218, 0]
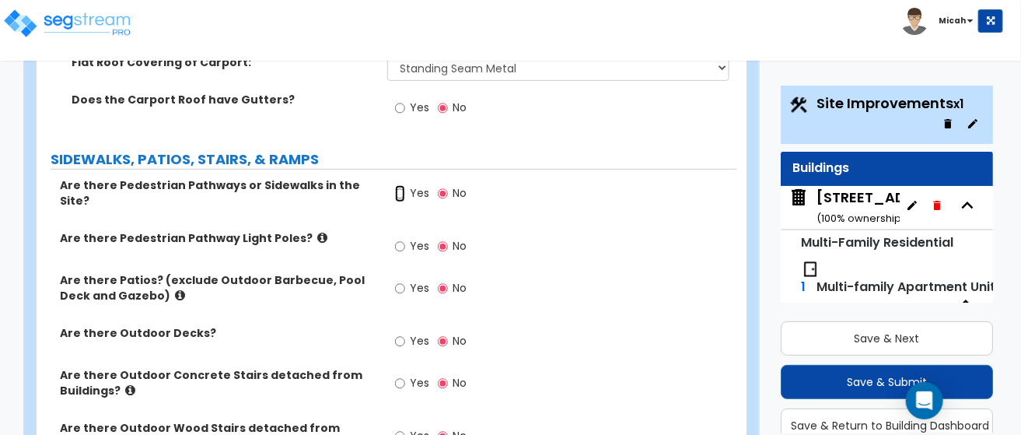
click at [399, 185] on input "Yes" at bounding box center [400, 193] width 10 height 17
radio input "true"
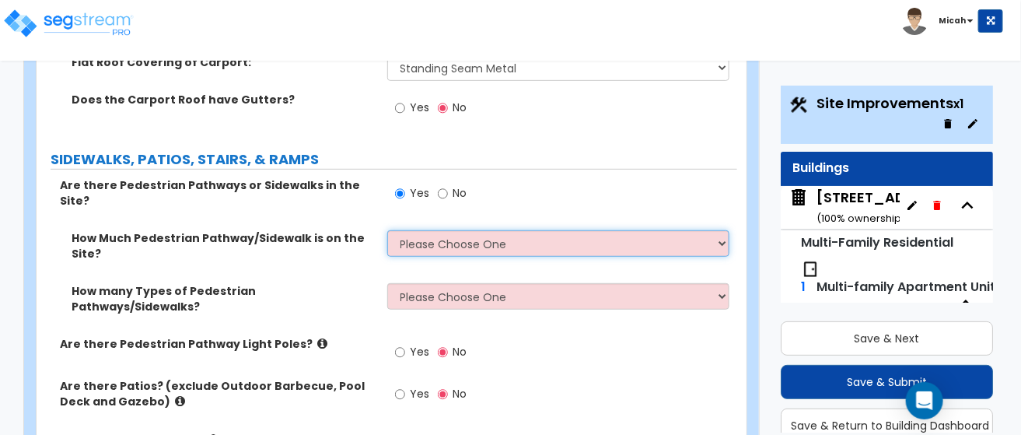
click at [723, 230] on select "Please Choose One I Don't Know, Please Estimate For Me Enter Linear Footage" at bounding box center [558, 243] width 343 height 26
select select "2"
click at [387, 230] on select "Please Choose One I Don't Know, Please Estimate For Me Enter Linear Footage" at bounding box center [558, 243] width 343 height 26
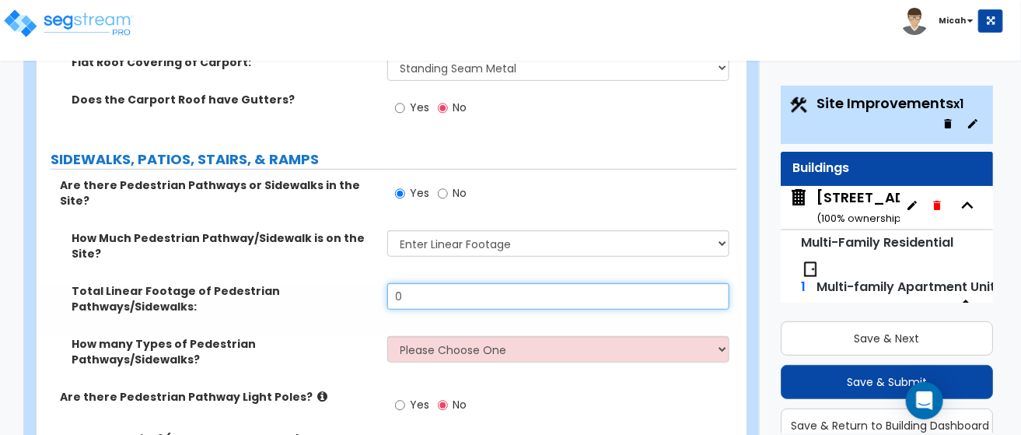
click at [419, 283] on input "0" at bounding box center [558, 296] width 343 height 26
type input "32,070"
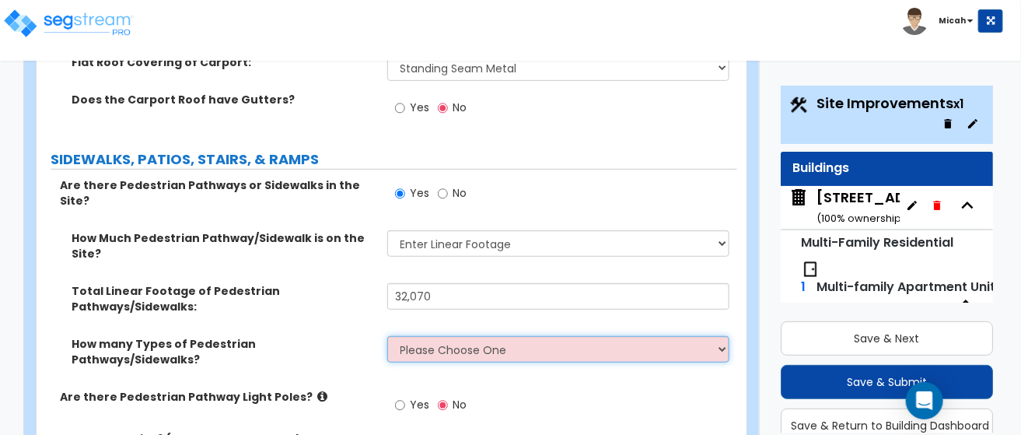
click at [726, 336] on select "Please Choose One 1 2 3" at bounding box center [558, 349] width 343 height 26
click at [387, 336] on select "Please Choose One 1 2 3" at bounding box center [558, 349] width 343 height 26
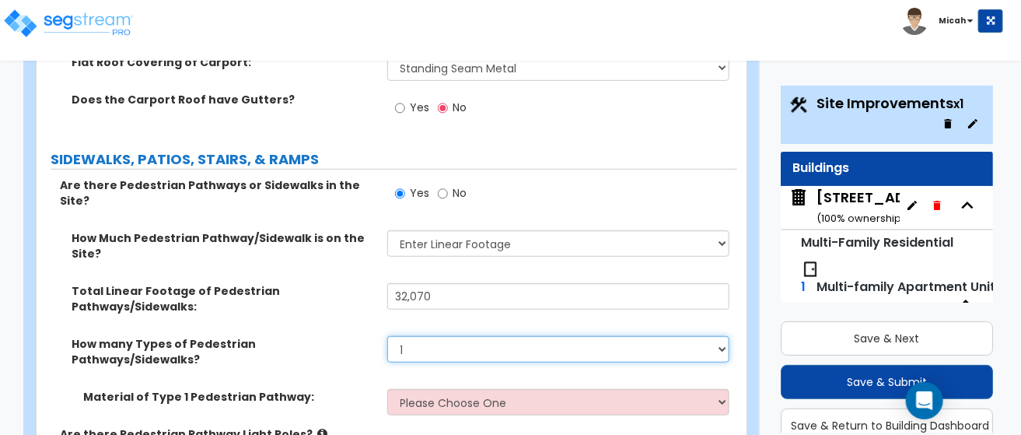
drag, startPoint x: 725, startPoint y: 261, endPoint x: 745, endPoint y: 268, distance: 21.4
click at [725, 336] on select "Please Choose One 1 2 3" at bounding box center [558, 349] width 343 height 26
select select "0"
click at [387, 336] on select "Please Choose One 1 2 3" at bounding box center [558, 349] width 343 height 26
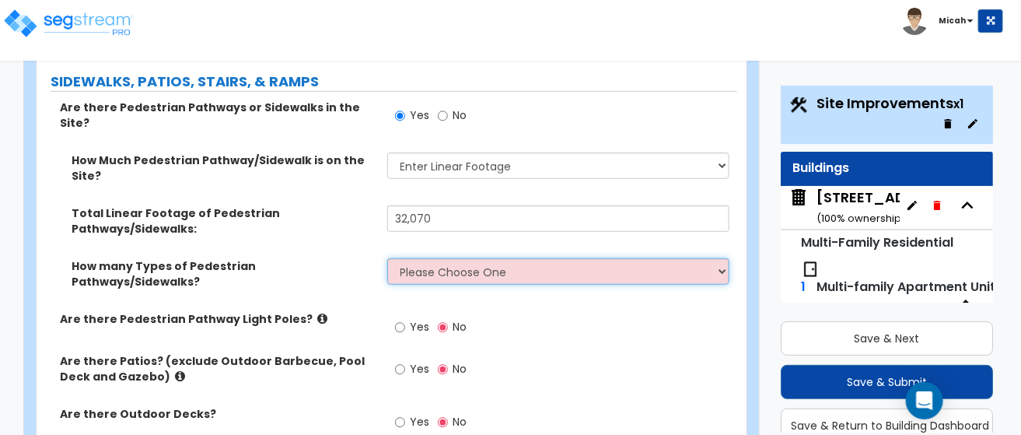
scroll to position [2373, 0]
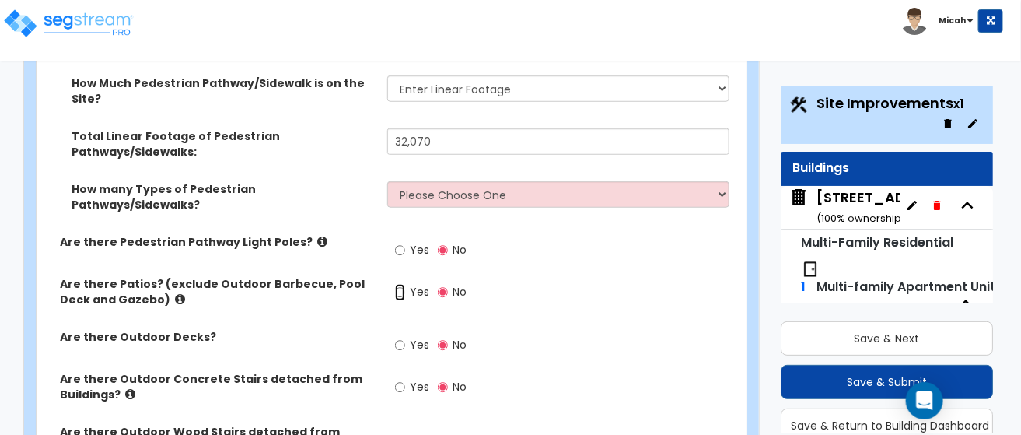
click at [400, 284] on input "Yes" at bounding box center [400, 292] width 10 height 17
radio input "true"
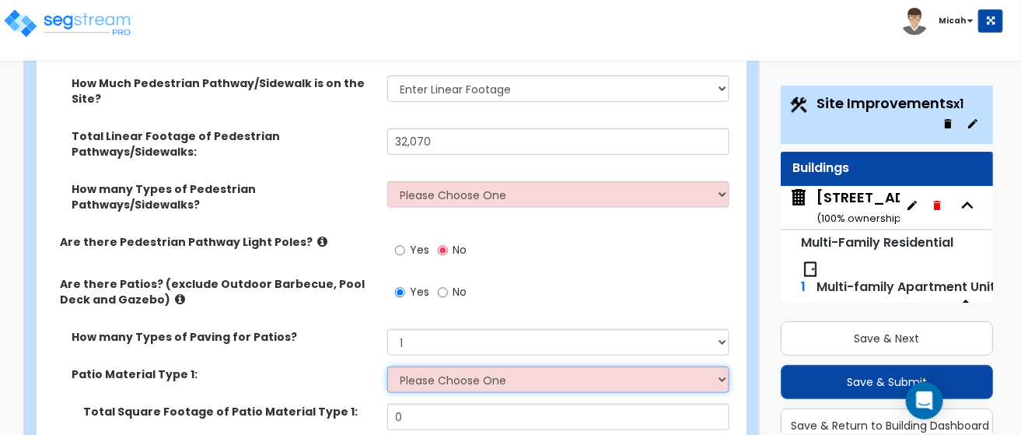
click at [727, 366] on select "Please Choose One Bare Concrete Stamped Concrete Brick Pavers Stone Pavers Tile…" at bounding box center [558, 379] width 343 height 26
select select "1"
click at [387, 366] on select "Please Choose One Bare Concrete Stamped Concrete Brick Pavers Stone Pavers Tile…" at bounding box center [558, 379] width 343 height 26
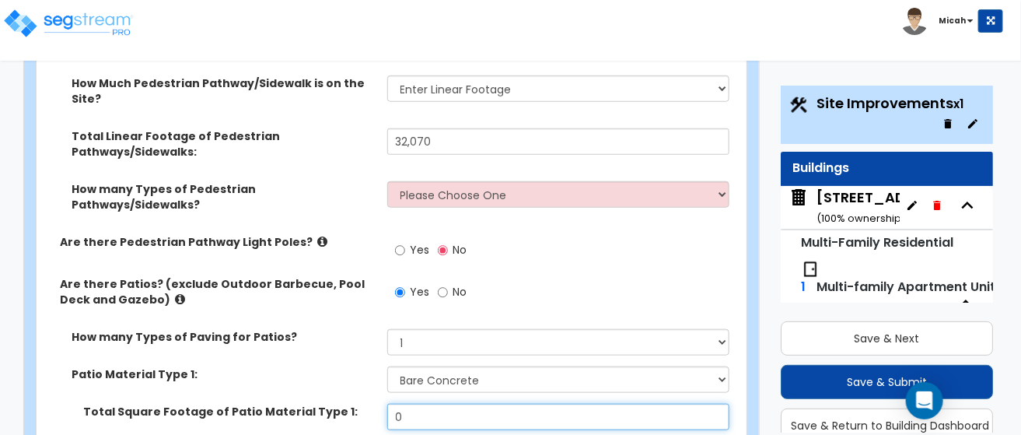
drag, startPoint x: 423, startPoint y: 314, endPoint x: 367, endPoint y: 310, distance: 56.1
click at [367, 404] on div "Total Square Footage of Patio Material Type 1: 0" at bounding box center [387, 422] width 701 height 37
type input "648"
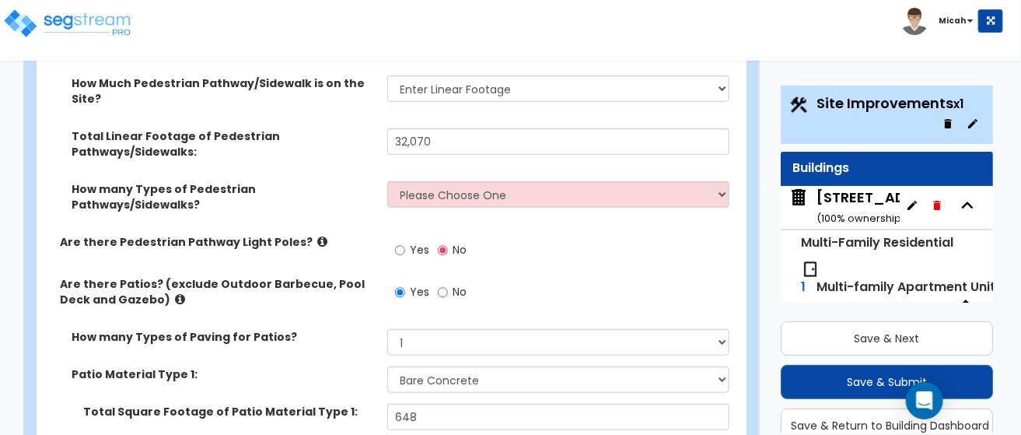
radio input "true"
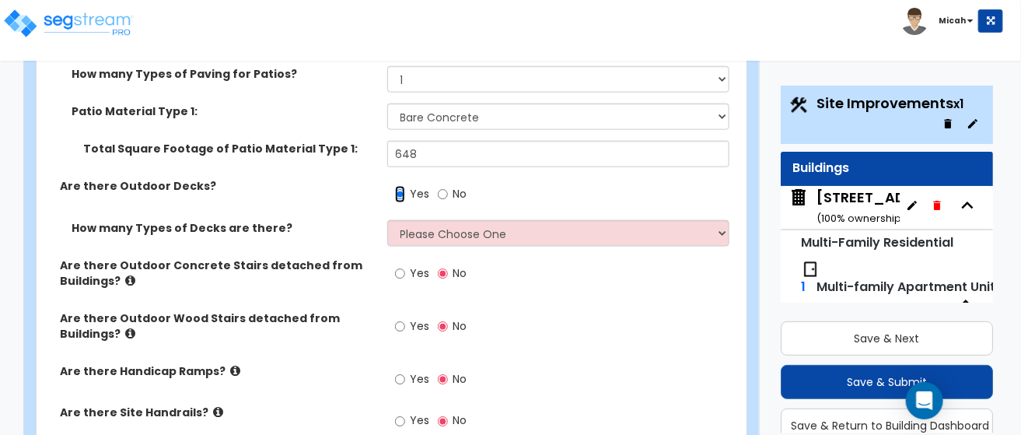
scroll to position [2684, 0]
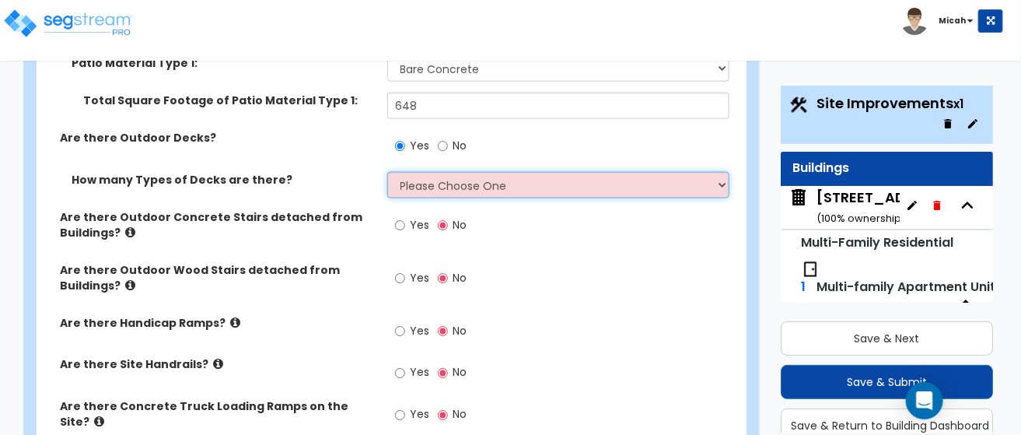
click at [724, 172] on select "Please Choose One 1 2 3 4" at bounding box center [558, 185] width 343 height 26
select select "1"
click at [387, 172] on select "Please Choose One 1 2 3 4" at bounding box center [558, 185] width 343 height 26
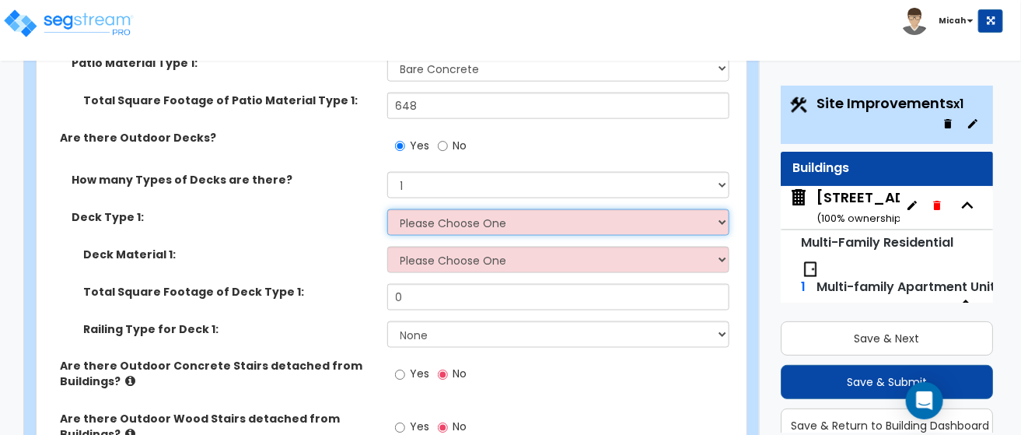
click at [529, 209] on select "Please Choose One Attached to Structure Detached from Structure" at bounding box center [558, 222] width 343 height 26
select select "1"
click at [387, 209] on select "Please Choose One Attached to Structure Detached from Structure" at bounding box center [558, 222] width 343 height 26
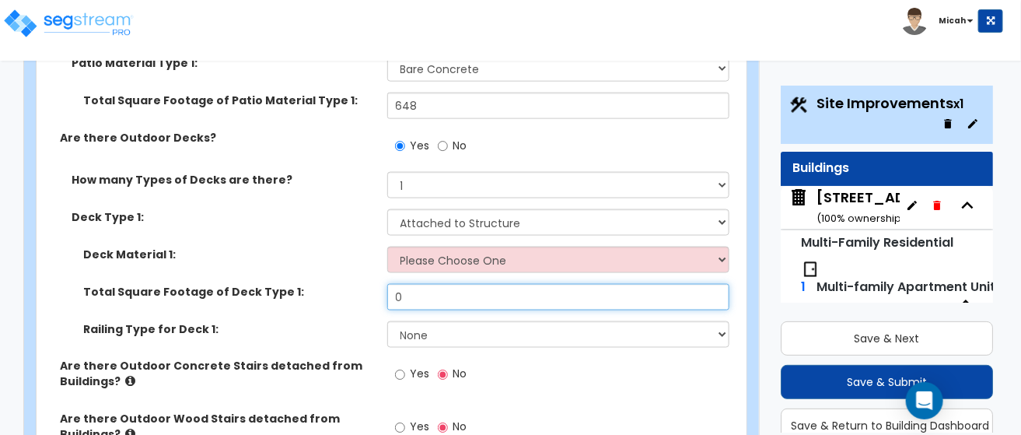
drag, startPoint x: 427, startPoint y: 195, endPoint x: 368, endPoint y: 191, distance: 59.3
click at [368, 284] on div "Total Square Footage of Deck Type 1: 0" at bounding box center [387, 302] width 701 height 37
type input "4,100"
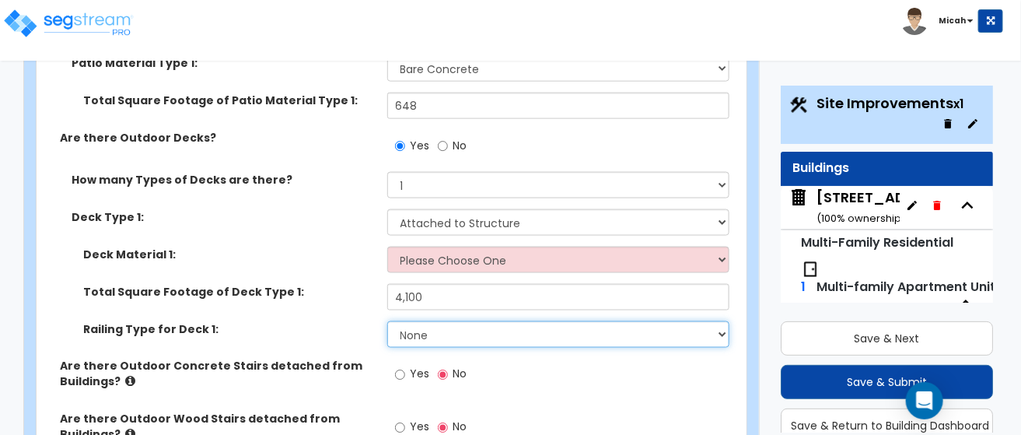
click at [727, 321] on select "None Wood Plastic" at bounding box center [558, 334] width 343 height 26
select select "1"
click at [387, 321] on select "None Wood Plastic" at bounding box center [558, 334] width 343 height 26
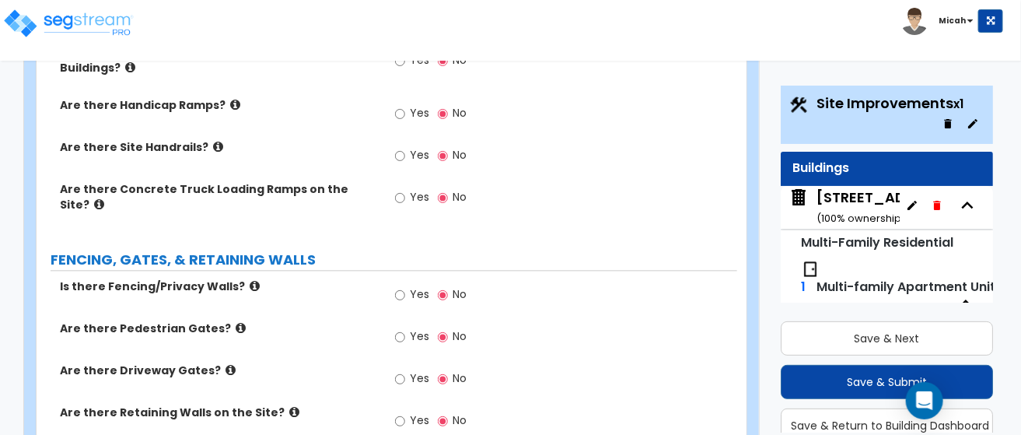
scroll to position [3074, 0]
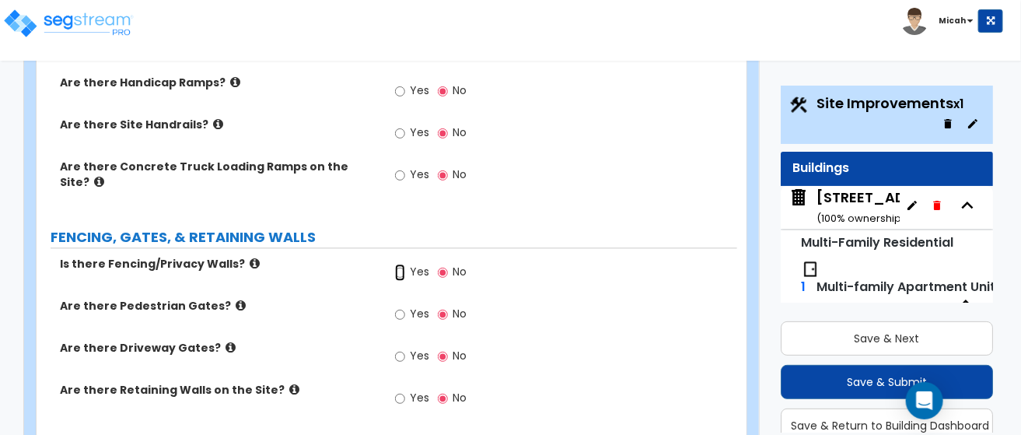
click at [403, 264] on input "Yes" at bounding box center [400, 272] width 10 height 17
radio input "true"
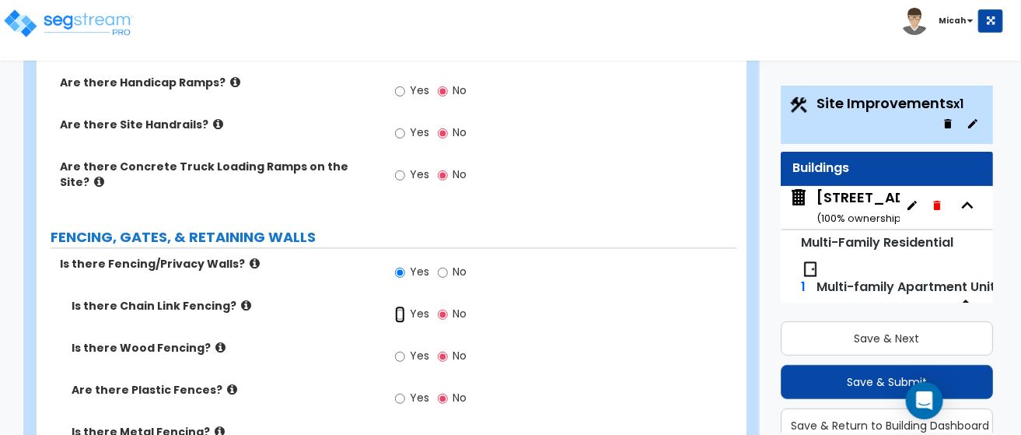
click at [401, 306] on input "Yes" at bounding box center [400, 314] width 10 height 17
radio input "true"
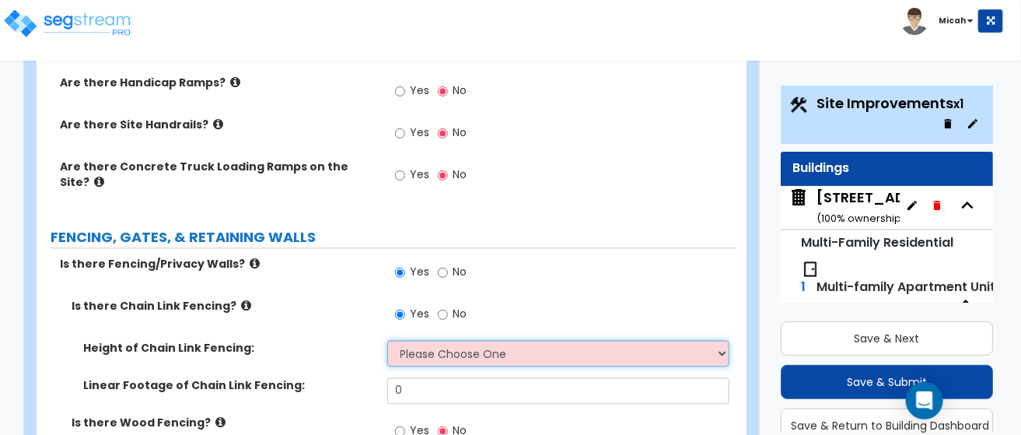
click at [723, 340] on select "Please Choose One 3 feet 4 feet 5 feet 6 feet 10 feet 12 feet" at bounding box center [558, 353] width 343 height 26
select select "4"
click at [387, 340] on select "Please Choose One 3 feet 4 feet 5 feet 6 feet 10 feet 12 feet" at bounding box center [558, 353] width 343 height 26
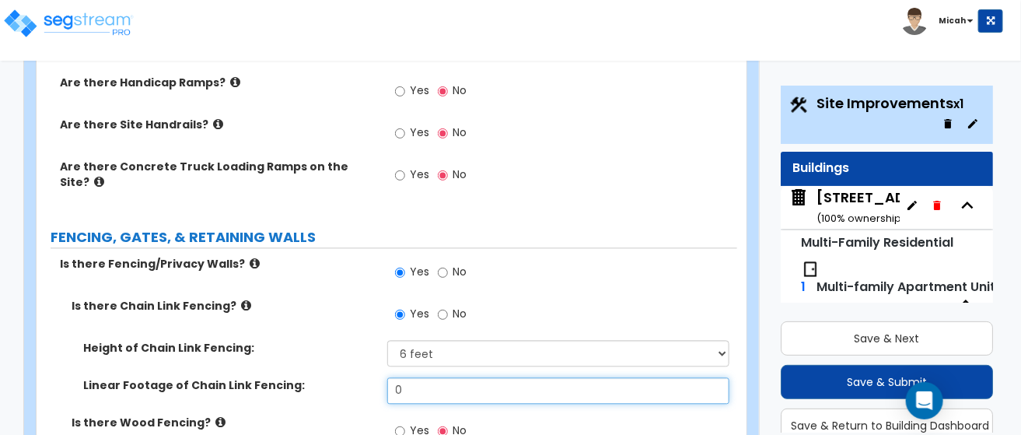
drag, startPoint x: 407, startPoint y: 276, endPoint x: 375, endPoint y: 276, distance: 31.9
click at [375, 377] on div "Linear Footage of Chain Link Fencing: 0" at bounding box center [387, 395] width 701 height 37
type input "400"
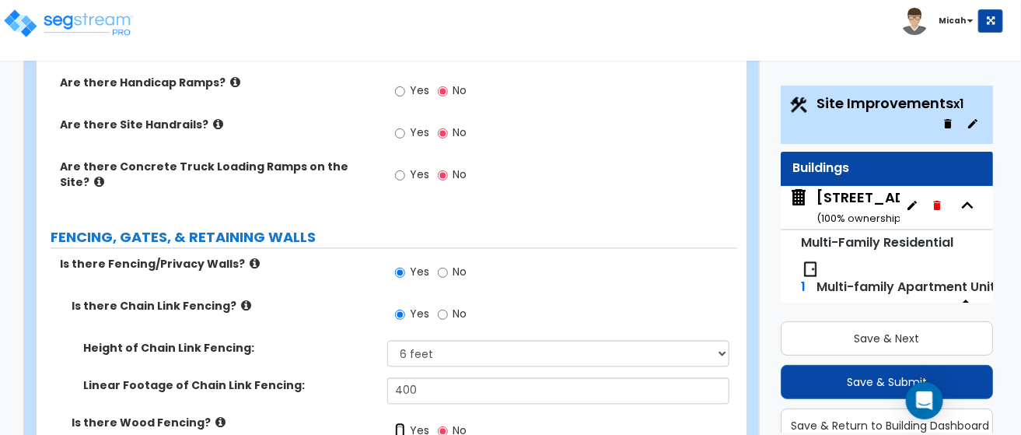
click at [403, 422] on input "Yes" at bounding box center [400, 430] width 10 height 17
radio input "true"
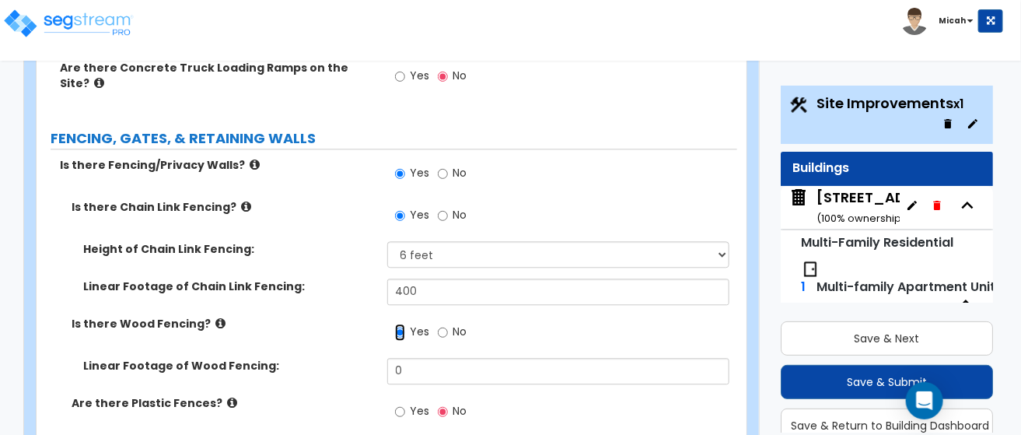
scroll to position [3229, 0]
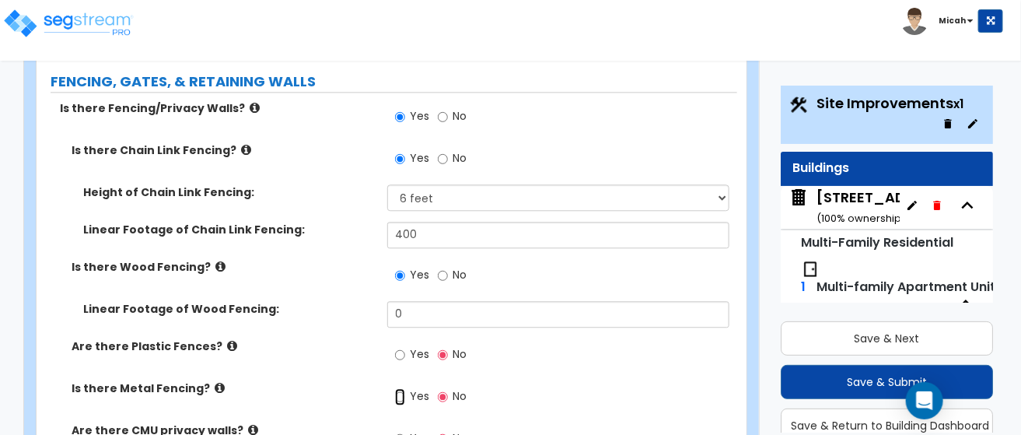
click at [398, 388] on input "Yes" at bounding box center [400, 396] width 10 height 17
radio input "true"
drag, startPoint x: 410, startPoint y: 325, endPoint x: 390, endPoint y: 321, distance: 20.8
click at [390, 422] on input "0" at bounding box center [558, 435] width 343 height 26
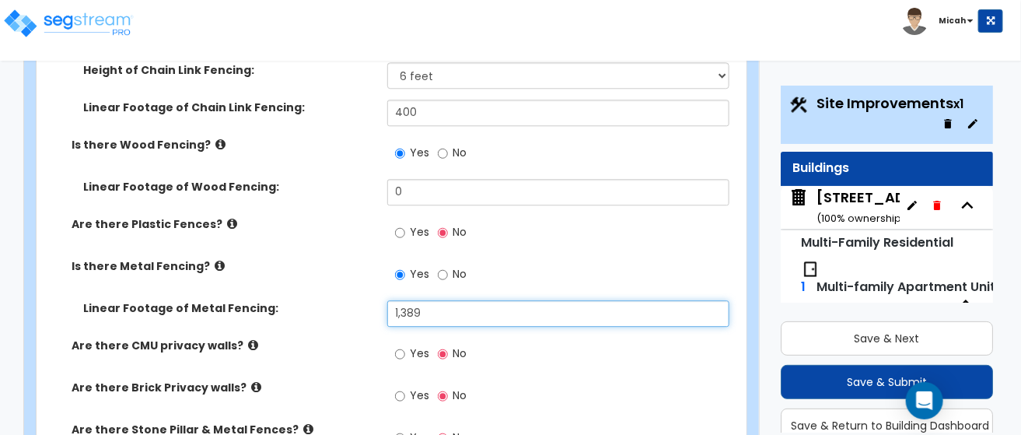
scroll to position [3385, 0]
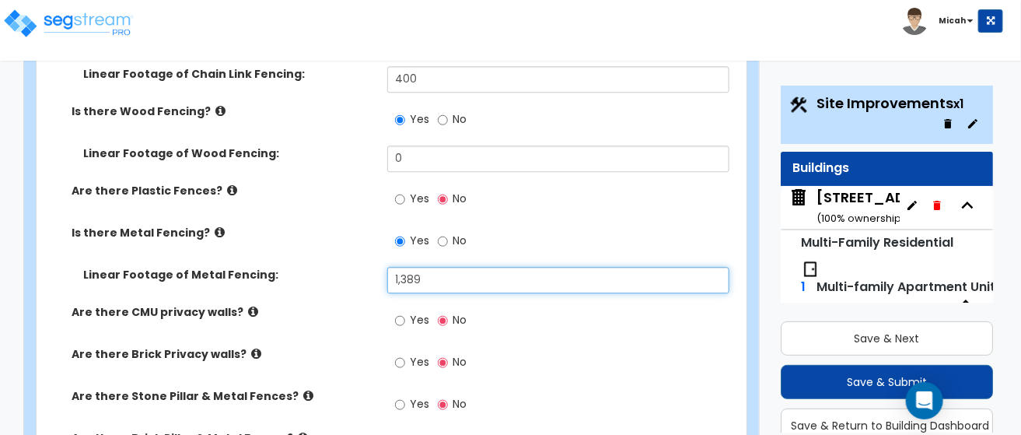
drag, startPoint x: 433, startPoint y: 160, endPoint x: 355, endPoint y: 161, distance: 78.6
click at [355, 267] on div "Linear Footage of Metal Fencing: 1,389" at bounding box center [387, 285] width 701 height 37
type input "1,853"
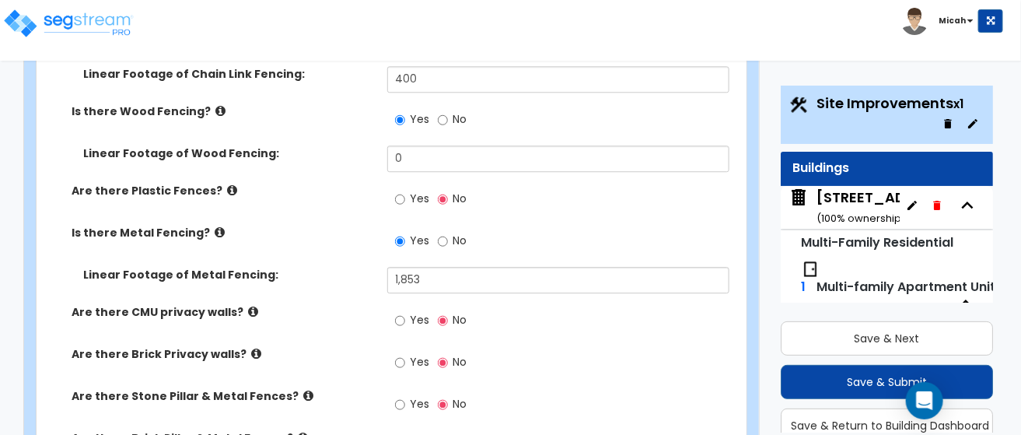
click at [336, 304] on label "Are there CMU privacy walls?" at bounding box center [224, 312] width 304 height 16
